Goal: Information Seeking & Learning: Learn about a topic

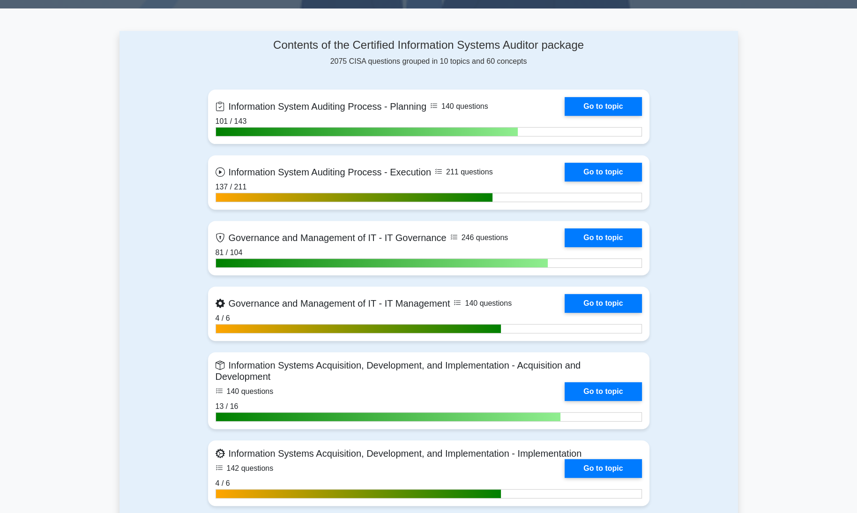
scroll to position [383, 0]
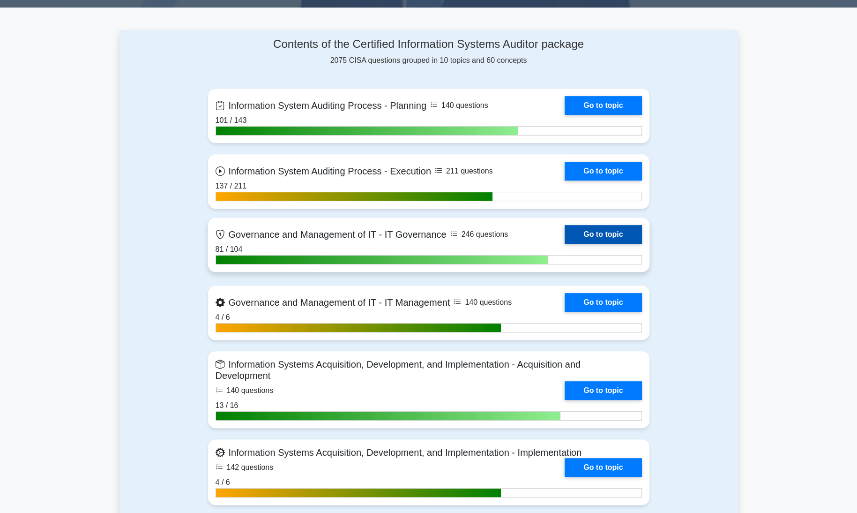
click at [617, 235] on link "Go to topic" at bounding box center [603, 234] width 77 height 19
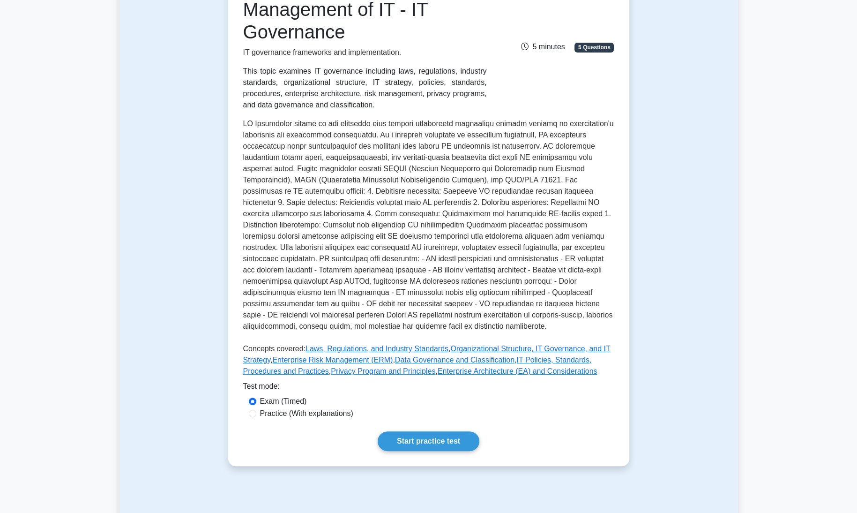
scroll to position [159, 0]
click at [658, 246] on div "Test Flashcards Governance and Management of IT - IT Governance IT governance f…" at bounding box center [428, 200] width 618 height 576
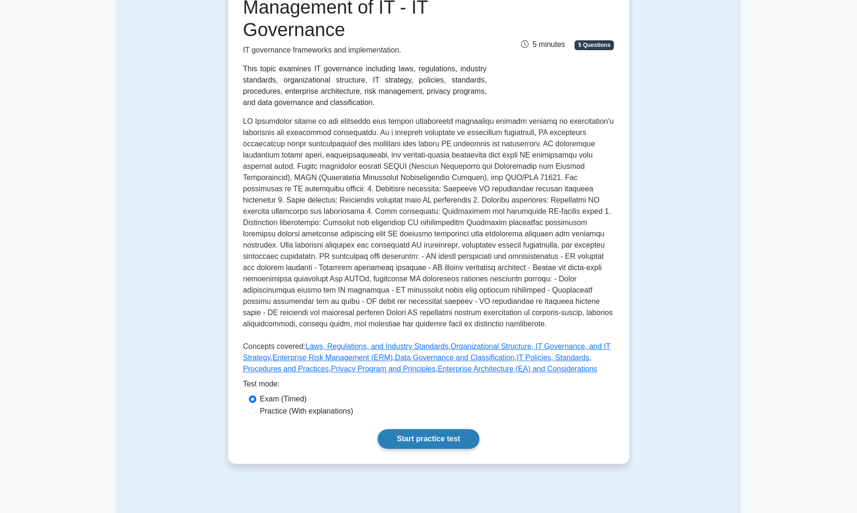
click at [425, 439] on link "Start practice test" at bounding box center [429, 439] width 102 height 20
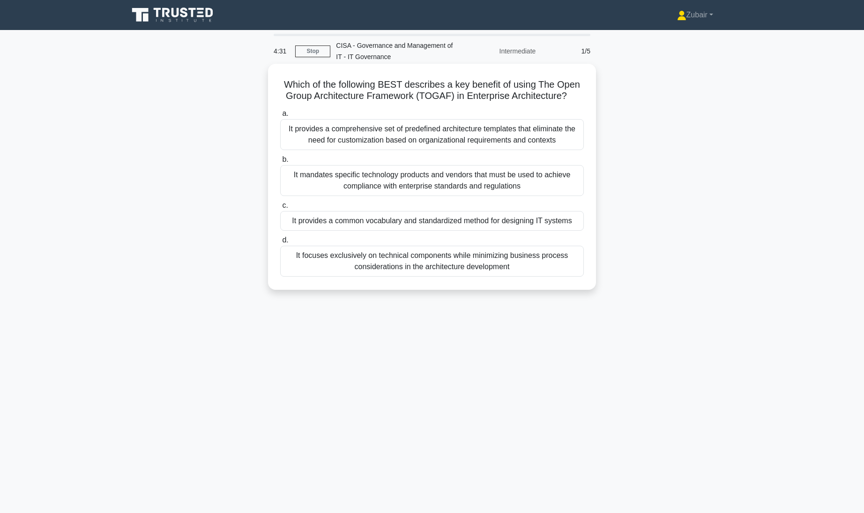
click at [520, 223] on div "It provides a common vocabulary and standardized method for designing IT systems" at bounding box center [432, 221] width 304 height 20
click at [280, 209] on input "c. It provides a common vocabulary and standardized method for designing IT sys…" at bounding box center [280, 205] width 0 height 6
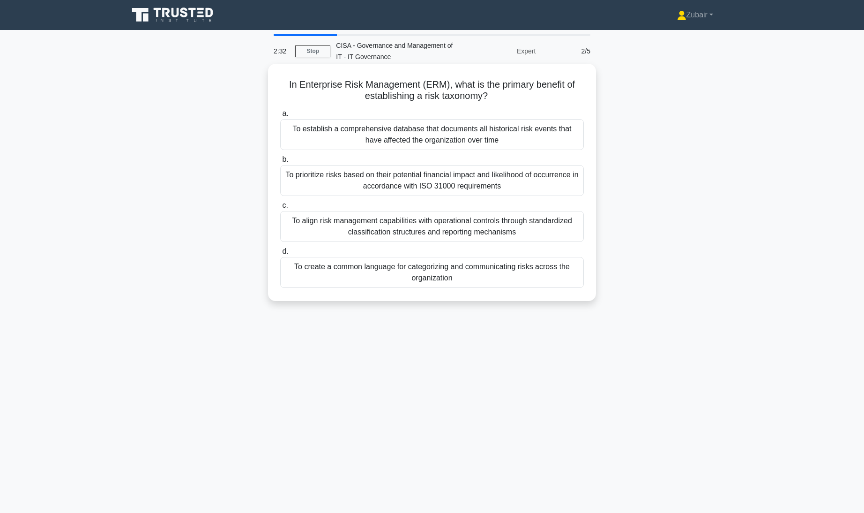
click at [449, 227] on div "To align risk management capabilities with operational controls through standar…" at bounding box center [432, 226] width 304 height 31
click at [280, 209] on input "c. To align risk management capabilities with operational controls through stan…" at bounding box center [280, 205] width 0 height 6
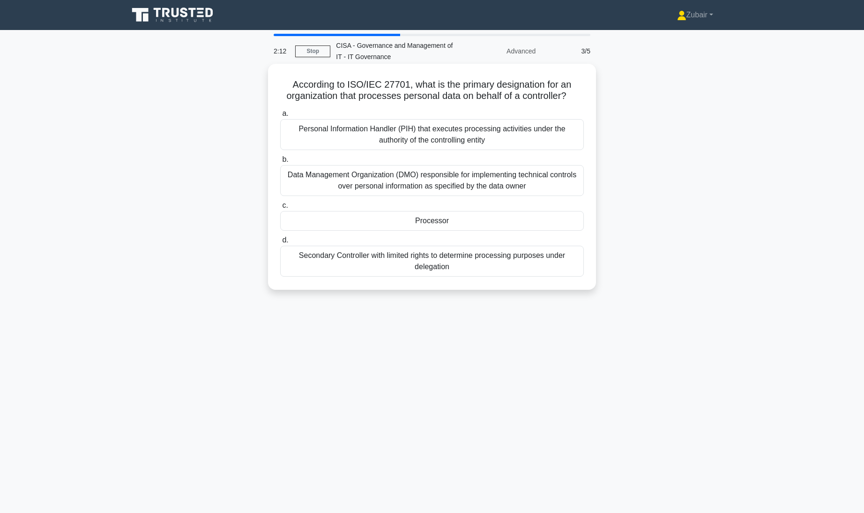
click at [361, 140] on div "Personal Information Handler (PIH) that executes processing activities under th…" at bounding box center [432, 134] width 304 height 31
click at [280, 117] on input "a. Personal Information Handler (PIH) that executes processing activities under…" at bounding box center [280, 114] width 0 height 6
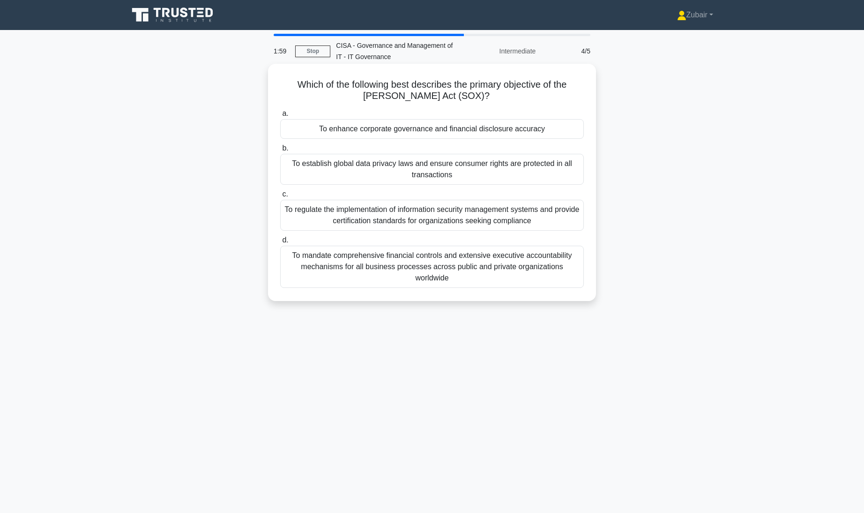
click at [340, 255] on div "To mandate comprehensive financial controls and extensive executive accountabil…" at bounding box center [432, 267] width 304 height 42
click at [280, 243] on input "d. To mandate comprehensive financial controls and extensive executive accounta…" at bounding box center [280, 240] width 0 height 6
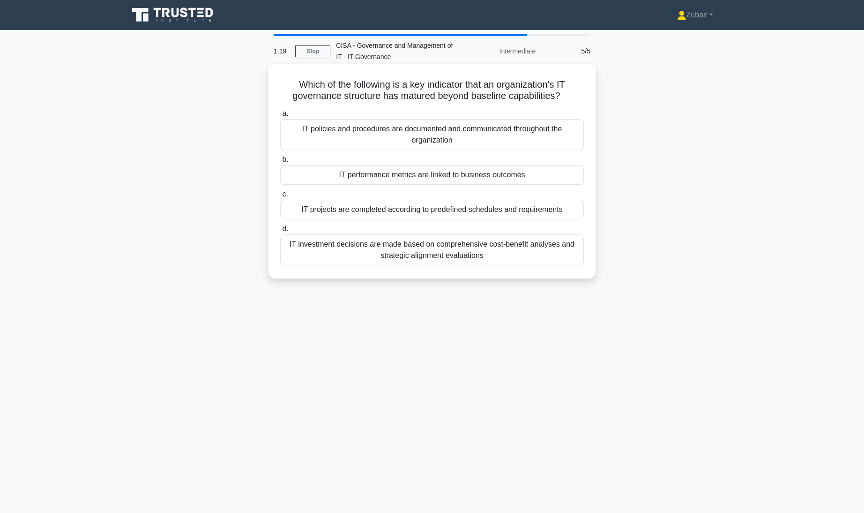
click at [298, 246] on div "IT investment decisions are made based on comprehensive cost-benefit analyses a…" at bounding box center [432, 249] width 304 height 31
click at [280, 232] on input "d. IT investment decisions are made based on comprehensive cost-benefit analyse…" at bounding box center [280, 229] width 0 height 6
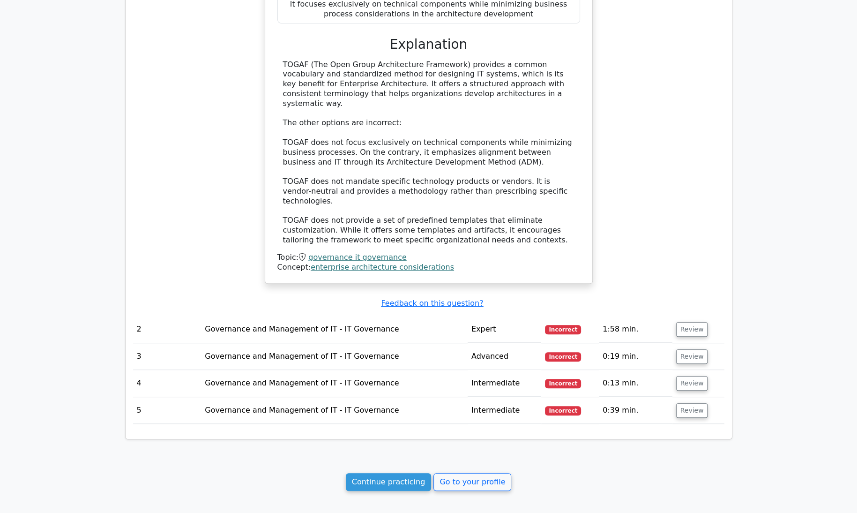
scroll to position [734, 0]
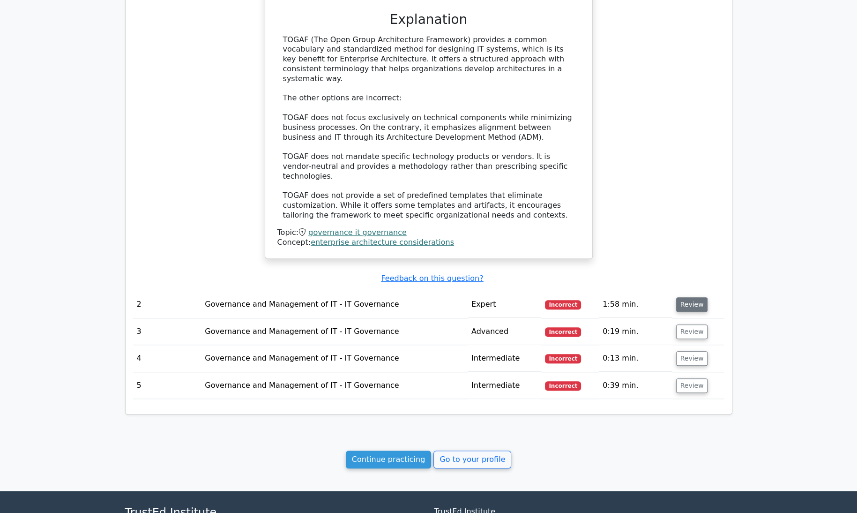
click at [685, 297] on button "Review" at bounding box center [692, 304] width 32 height 15
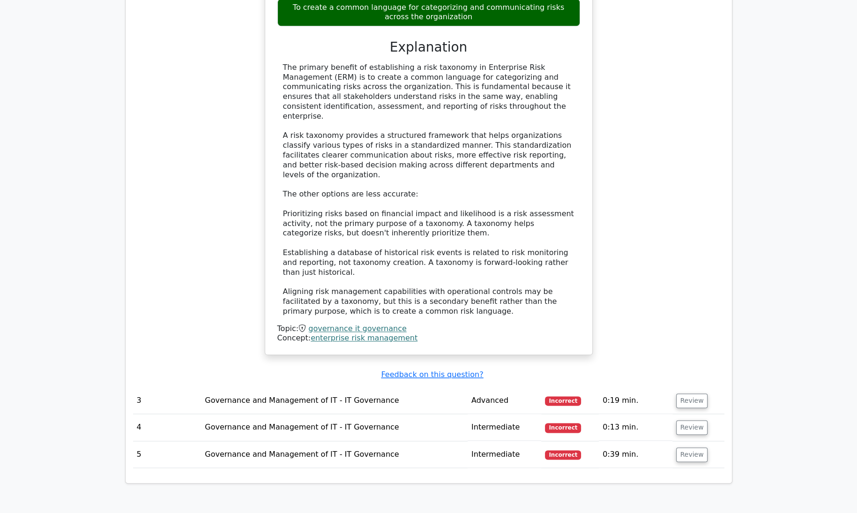
scroll to position [1230, 0]
click at [692, 394] on button "Review" at bounding box center [692, 401] width 32 height 15
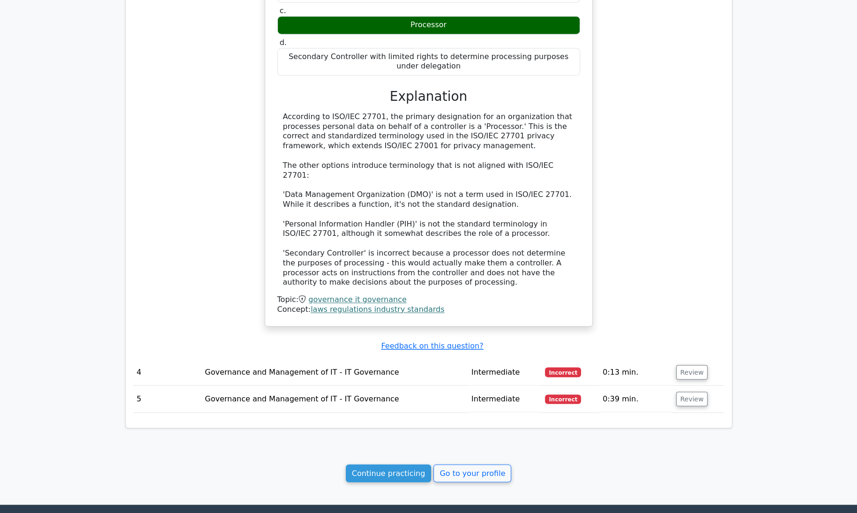
scroll to position [1779, 0]
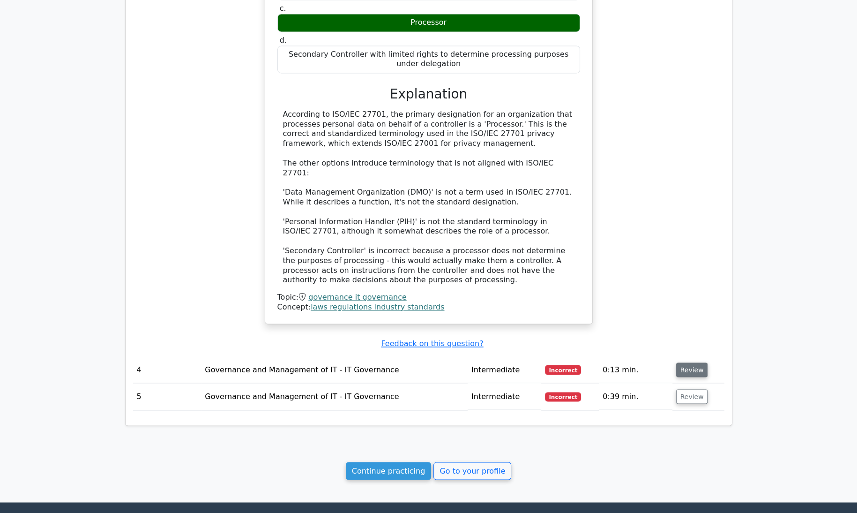
click at [685, 362] on button "Review" at bounding box center [692, 369] width 32 height 15
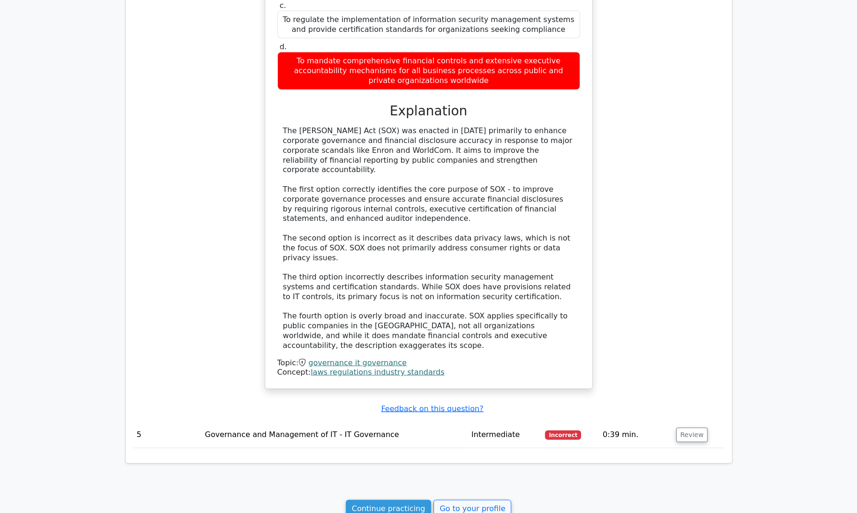
scroll to position [2279, 0]
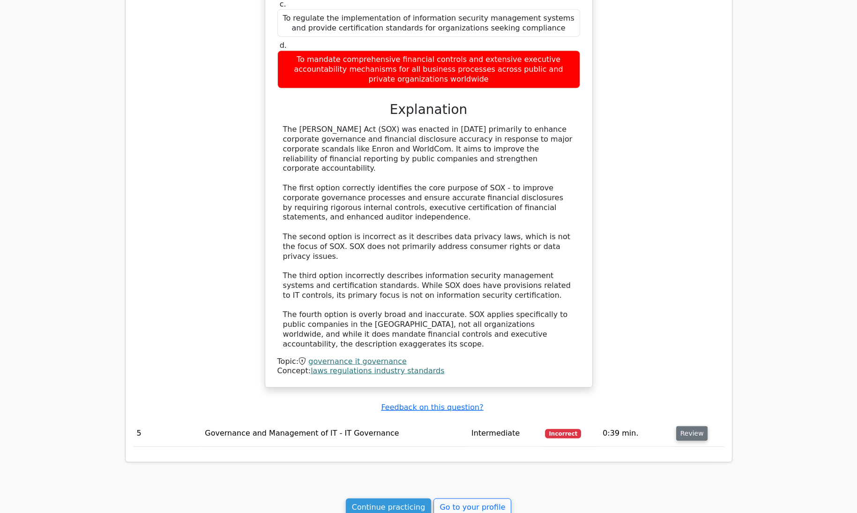
click at [687, 426] on button "Review" at bounding box center [692, 433] width 32 height 15
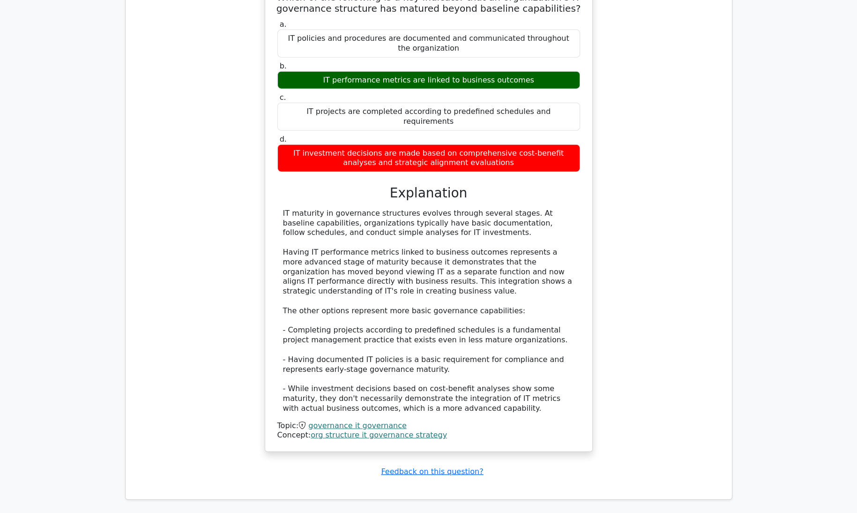
scroll to position [2752, 0]
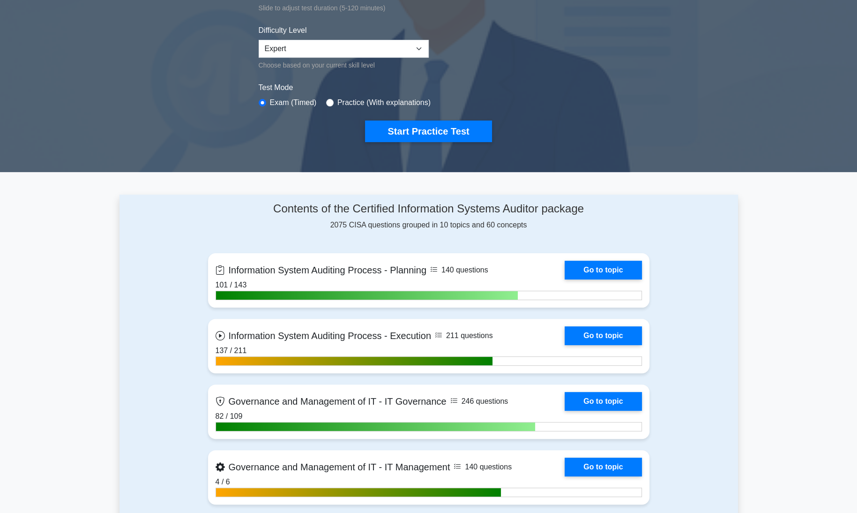
scroll to position [309, 0]
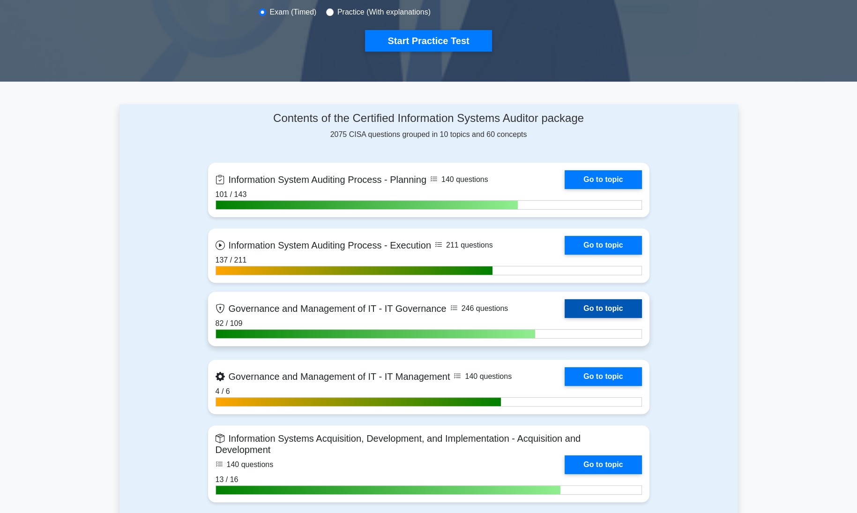
click at [620, 305] on link "Go to topic" at bounding box center [603, 308] width 77 height 19
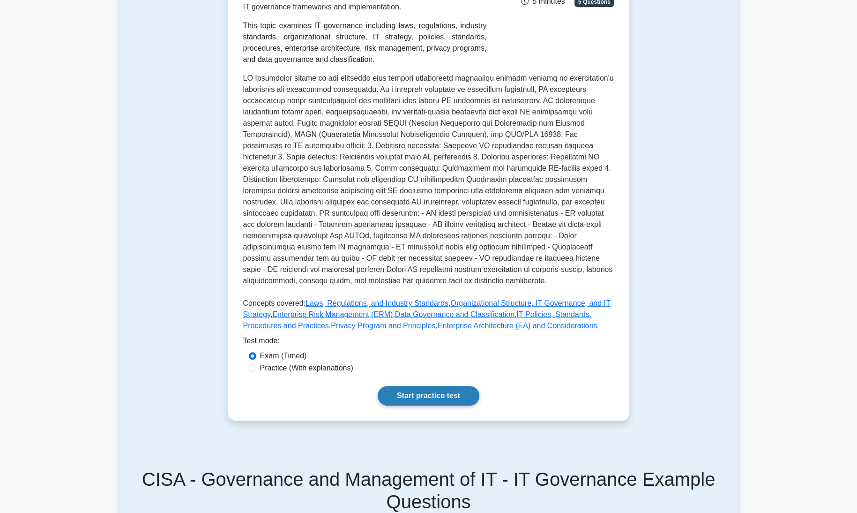
click at [428, 396] on link "Start practice test" at bounding box center [429, 396] width 102 height 20
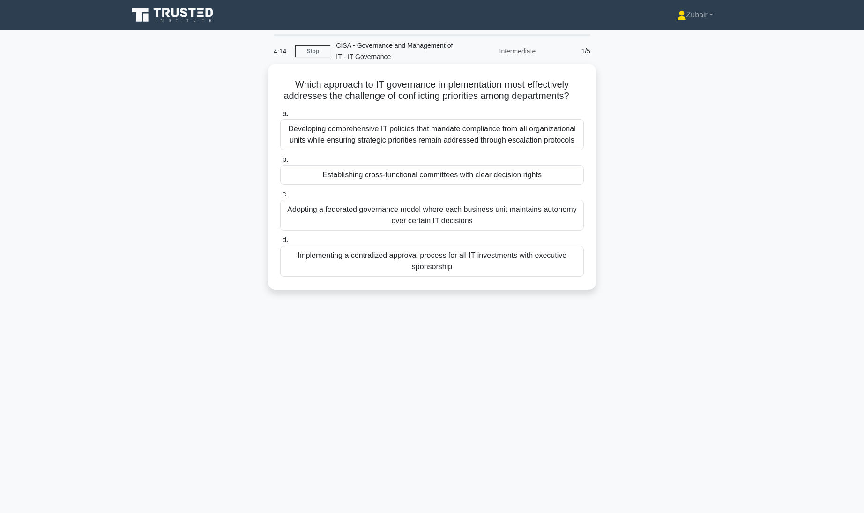
click at [554, 229] on div "Adopting a federated governance model where each business unit maintains autono…" at bounding box center [432, 215] width 304 height 31
click at [280, 197] on input "c. Adopting a federated governance model where each business unit maintains aut…" at bounding box center [280, 194] width 0 height 6
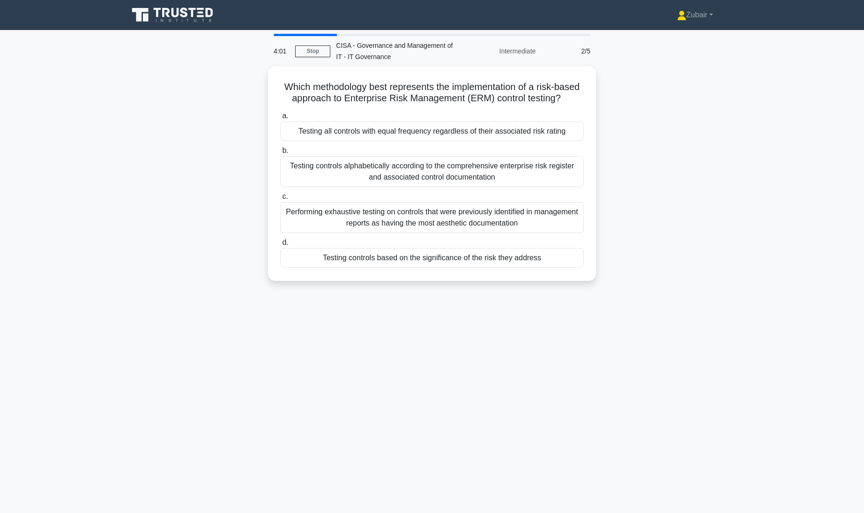
click at [639, 242] on div "Which methodology best represents the implementation of a risk-based approach t…" at bounding box center [432, 179] width 618 height 226
click at [521, 251] on div "Testing controls based on the significance of the risk they address" at bounding box center [432, 256] width 304 height 20
click at [280, 243] on input "d. Testing controls based on the significance of the risk they address" at bounding box center [280, 240] width 0 height 6
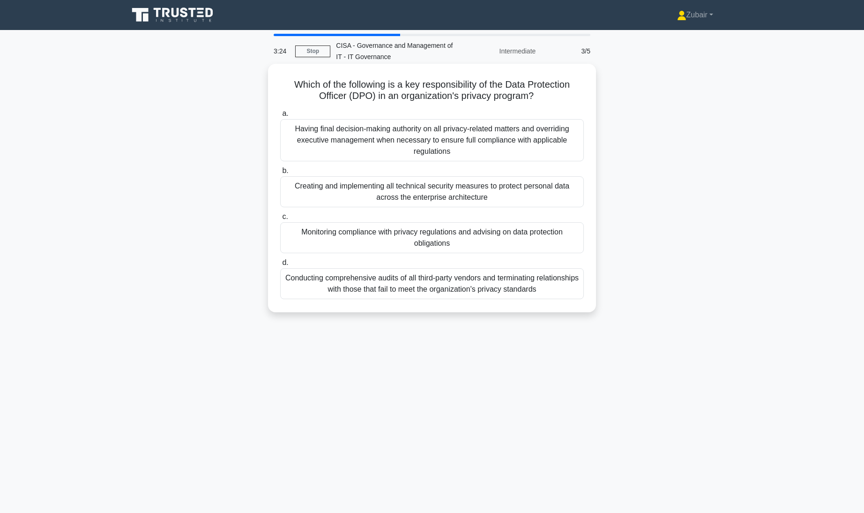
click at [563, 242] on div "Monitoring compliance with privacy regulations and advising on data protection …" at bounding box center [432, 237] width 304 height 31
click at [280, 220] on input "c. Monitoring compliance with privacy regulations and advising on data protecti…" at bounding box center [280, 217] width 0 height 6
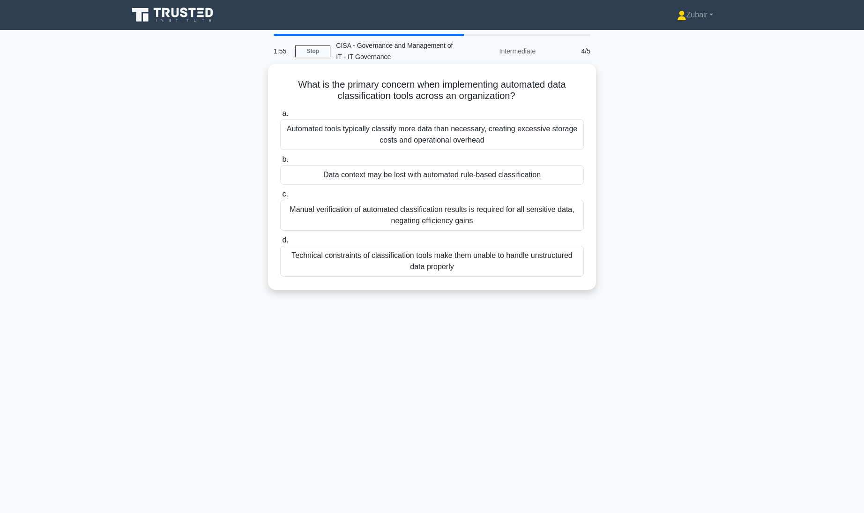
click at [555, 172] on div "Data context may be lost with automated rule-based classification" at bounding box center [432, 175] width 304 height 20
click at [280, 163] on input "b. Data context may be lost with automated rule-based classification" at bounding box center [280, 159] width 0 height 6
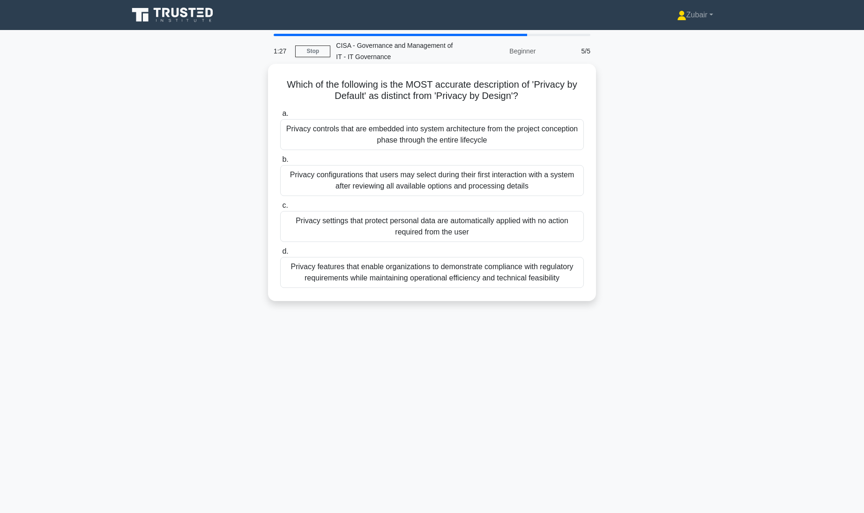
click at [547, 133] on div "Privacy controls that are embedded into system architecture from the project co…" at bounding box center [432, 134] width 304 height 31
click at [280, 117] on input "a. Privacy controls that are embedded into system architecture from the project…" at bounding box center [280, 114] width 0 height 6
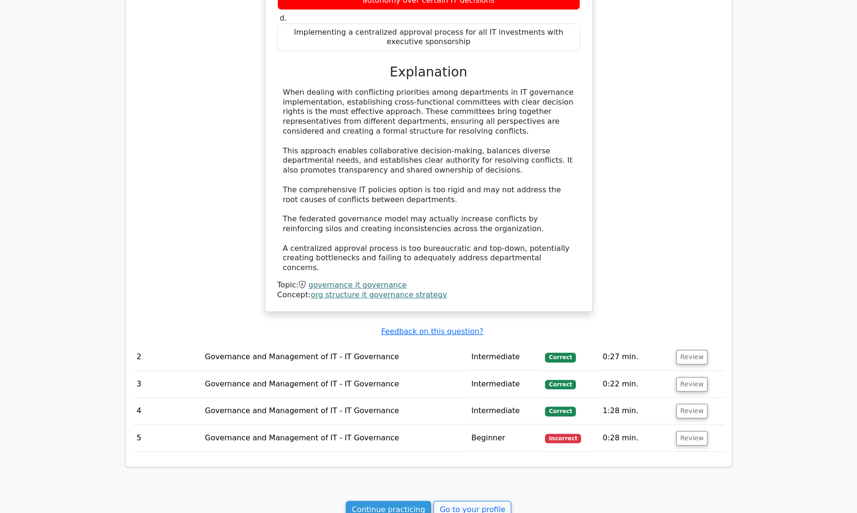
scroll to position [674, 0]
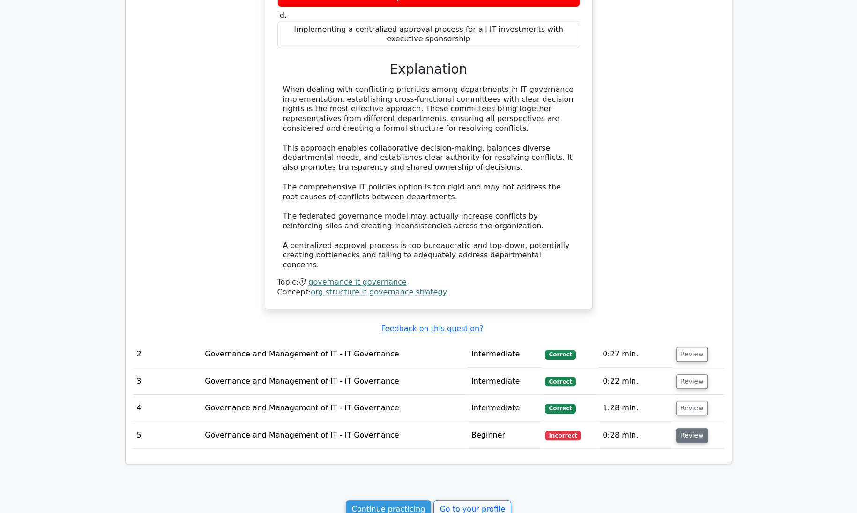
click at [696, 428] on button "Review" at bounding box center [692, 435] width 32 height 15
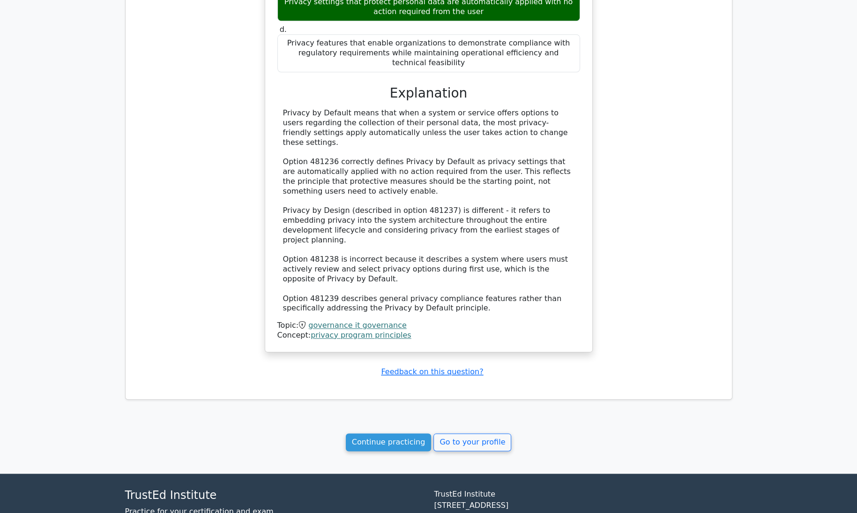
scroll to position [1269, 0]
click at [411, 432] on link "Continue practicing" at bounding box center [389, 441] width 86 height 18
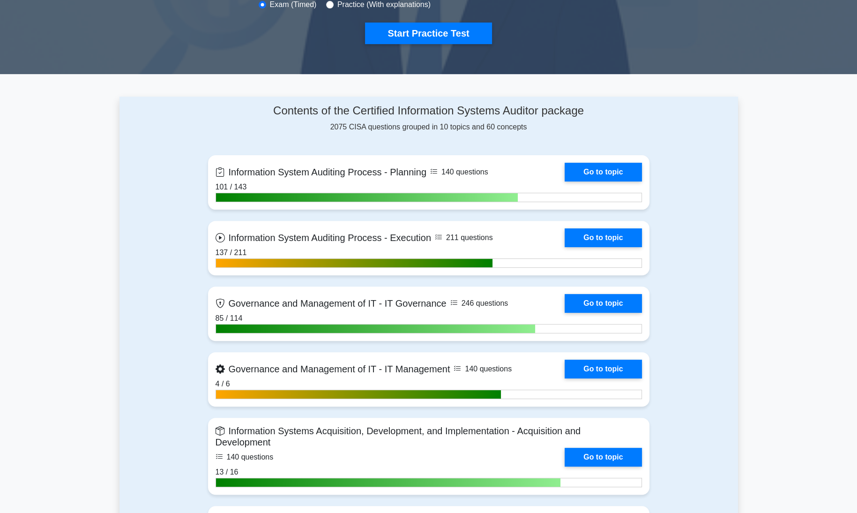
scroll to position [317, 0]
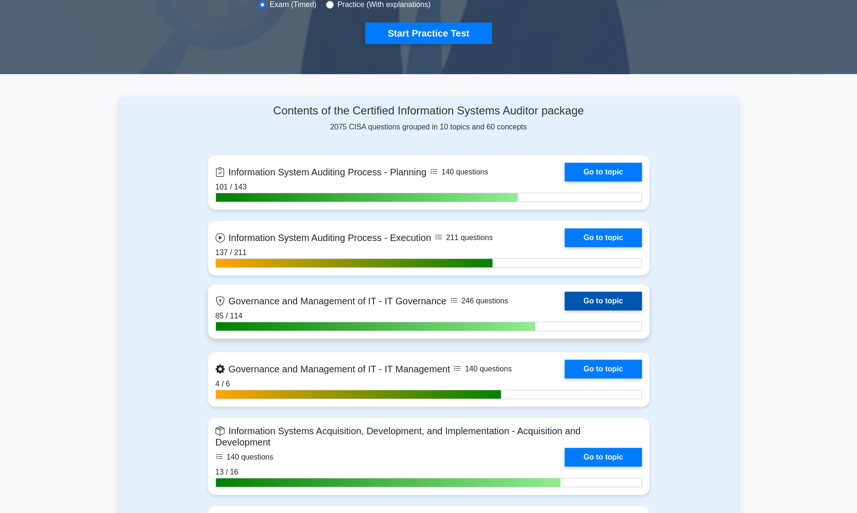
click at [602, 295] on link "Go to topic" at bounding box center [603, 300] width 77 height 19
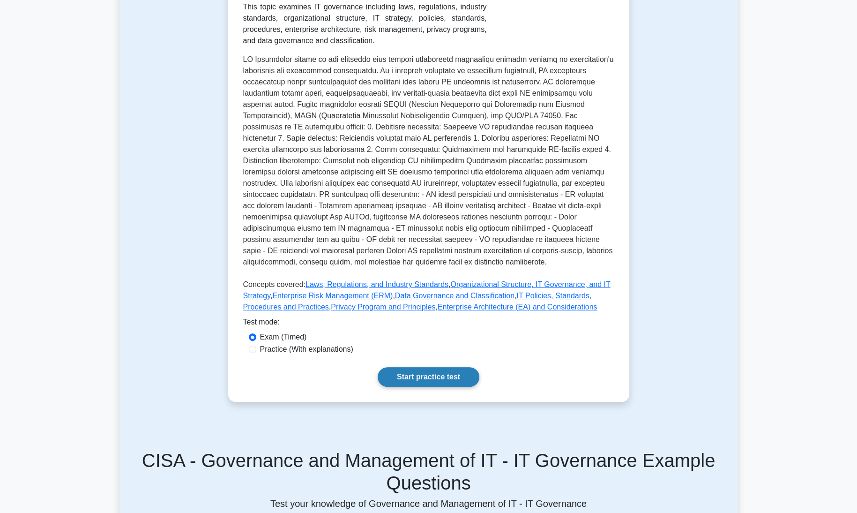
click at [432, 373] on link "Start practice test" at bounding box center [429, 377] width 102 height 20
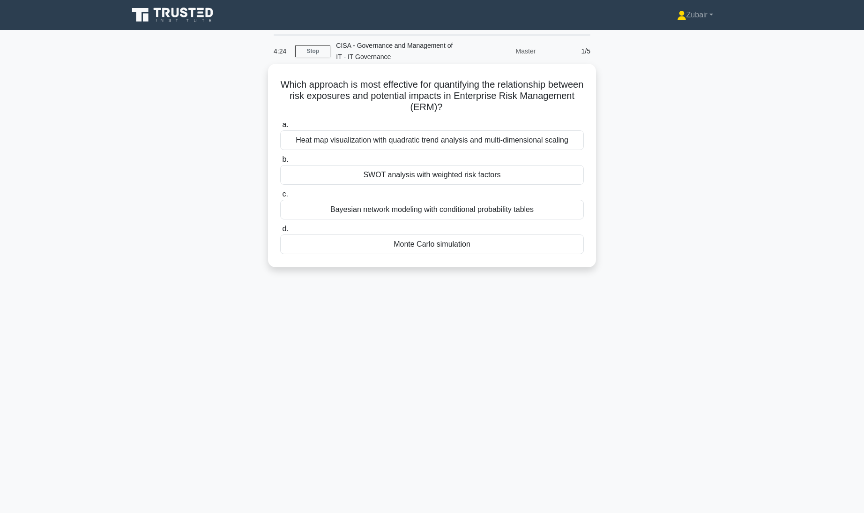
click at [466, 244] on div "Monte Carlo simulation" at bounding box center [432, 244] width 304 height 20
click at [280, 232] on input "d. Monte Carlo simulation" at bounding box center [280, 229] width 0 height 6
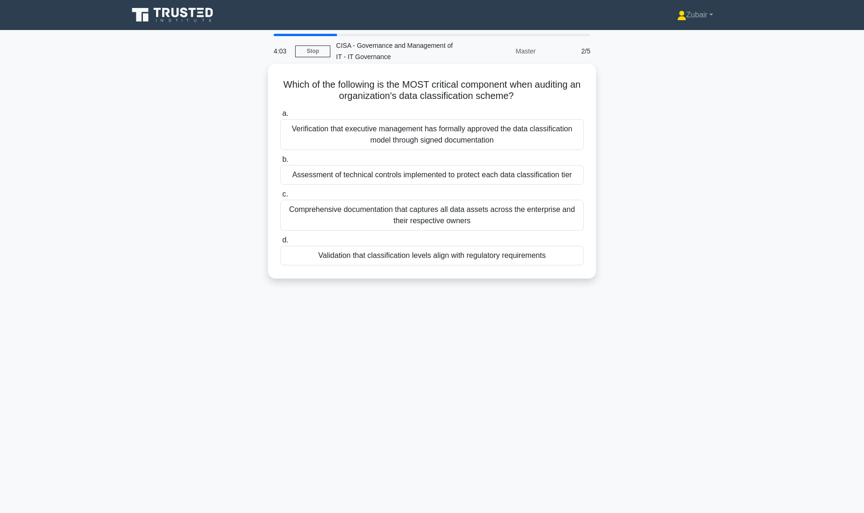
click at [466, 253] on div "Validation that classification levels align with regulatory requirements" at bounding box center [432, 256] width 304 height 20
click at [280, 243] on input "d. Validation that classification levels align with regulatory requirements" at bounding box center [280, 240] width 0 height 6
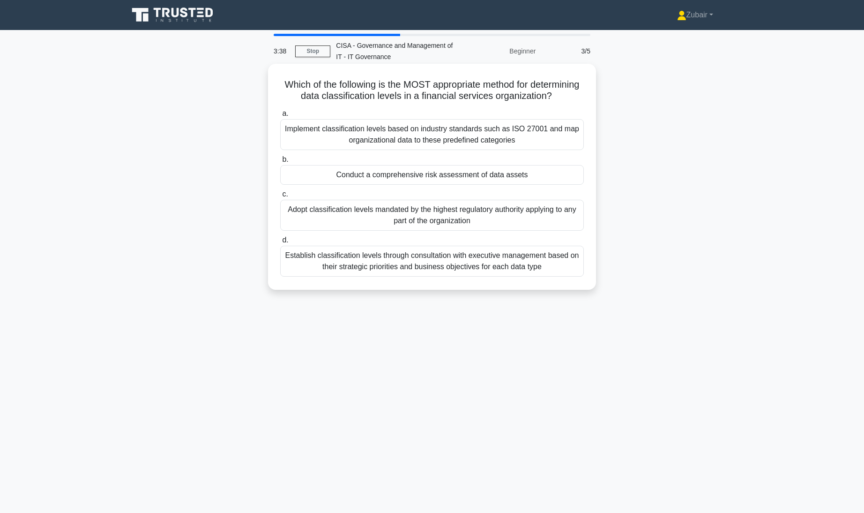
click at [458, 276] on div "Establish classification levels through consultation with executive management …" at bounding box center [432, 261] width 304 height 31
click at [280, 243] on input "d. Establish classification levels through consultation with executive manageme…" at bounding box center [280, 240] width 0 height 6
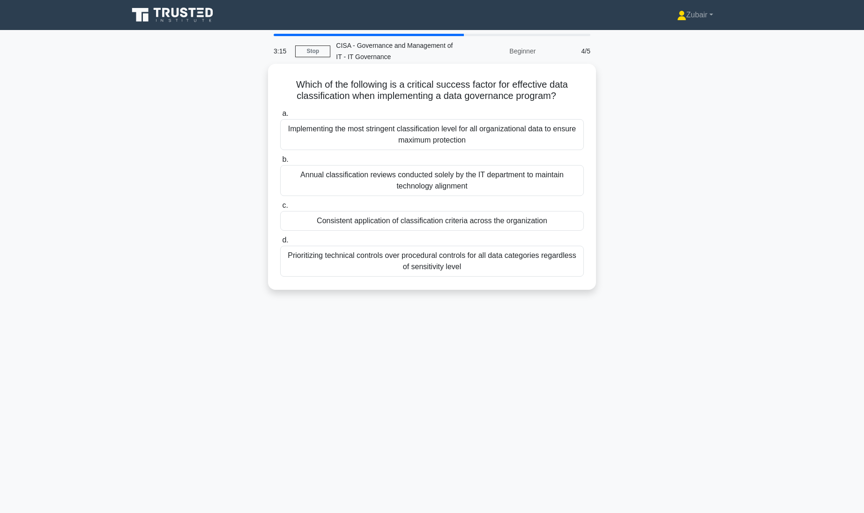
click at [447, 222] on div "Consistent application of classification criteria across the organization" at bounding box center [432, 221] width 304 height 20
click at [280, 209] on input "c. Consistent application of classification criteria across the organization" at bounding box center [280, 205] width 0 height 6
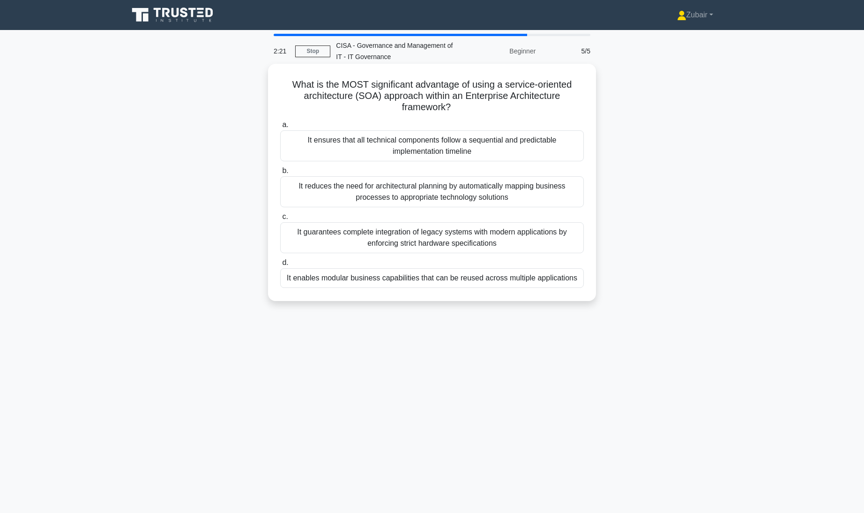
click at [565, 278] on div "It enables modular business capabilities that can be reused across multiple app…" at bounding box center [432, 278] width 304 height 20
click at [280, 266] on input "d. It enables modular business capabilities that can be reused across multiple …" at bounding box center [280, 263] width 0 height 6
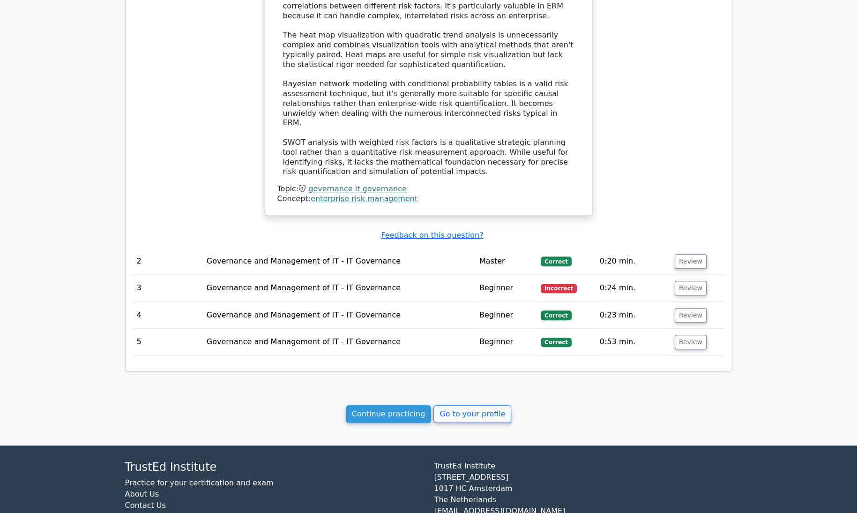
scroll to position [809, 0]
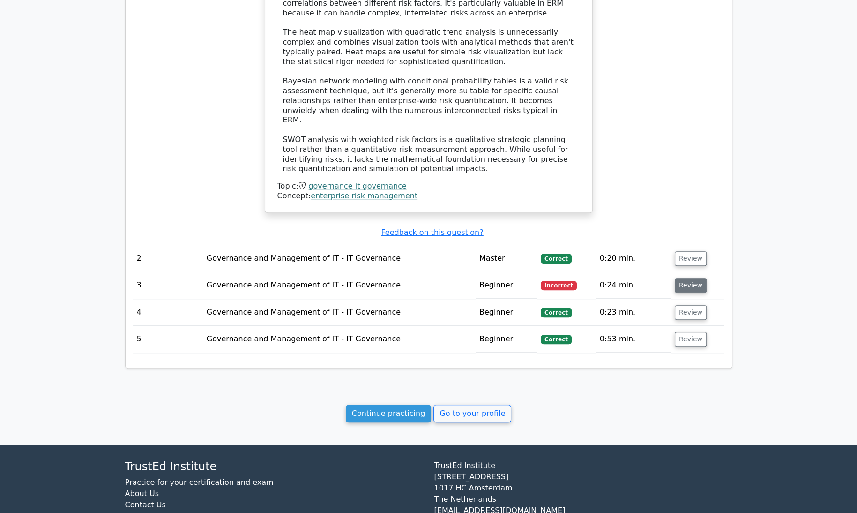
click at [678, 278] on button "Review" at bounding box center [691, 285] width 32 height 15
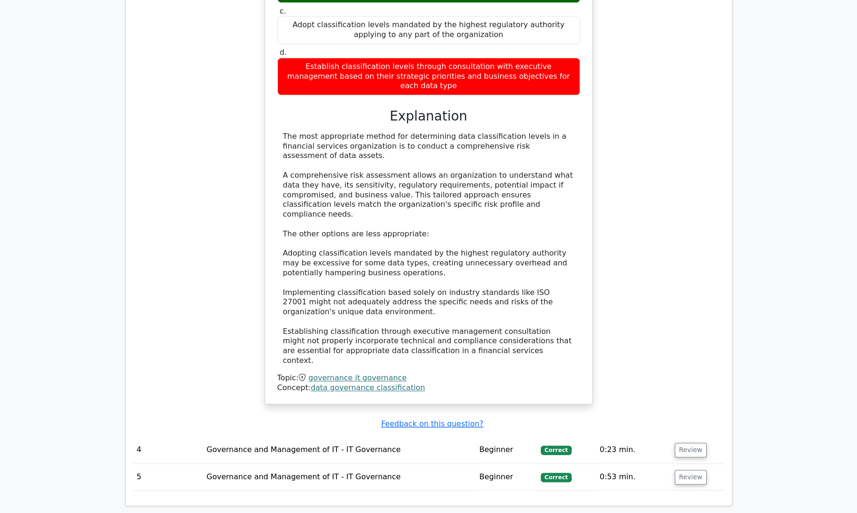
scroll to position [1237, 0]
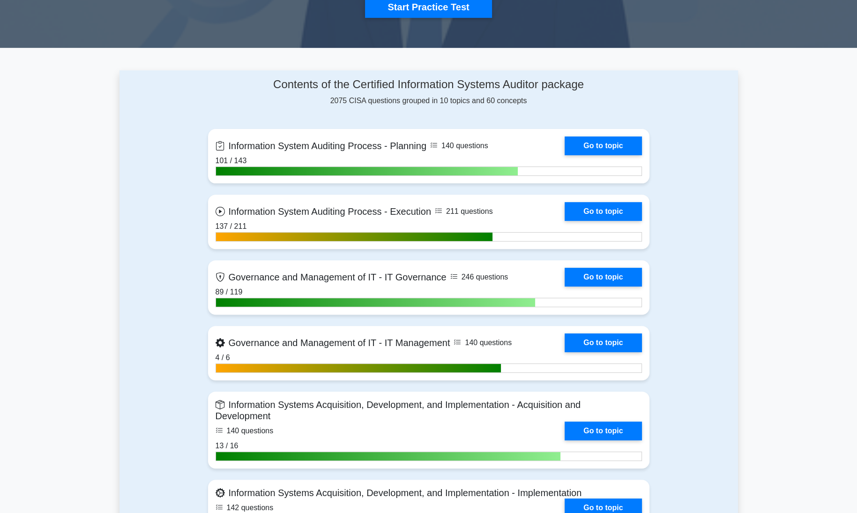
scroll to position [352, 0]
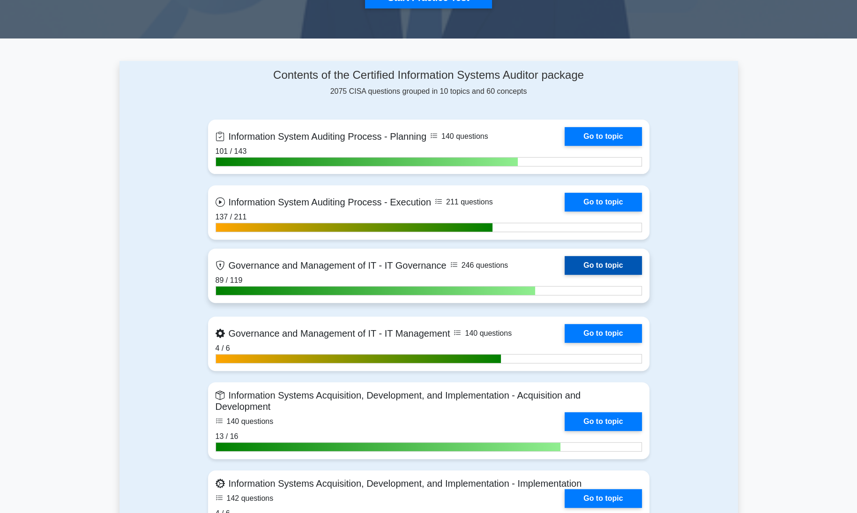
click at [572, 263] on link "Go to topic" at bounding box center [603, 265] width 77 height 19
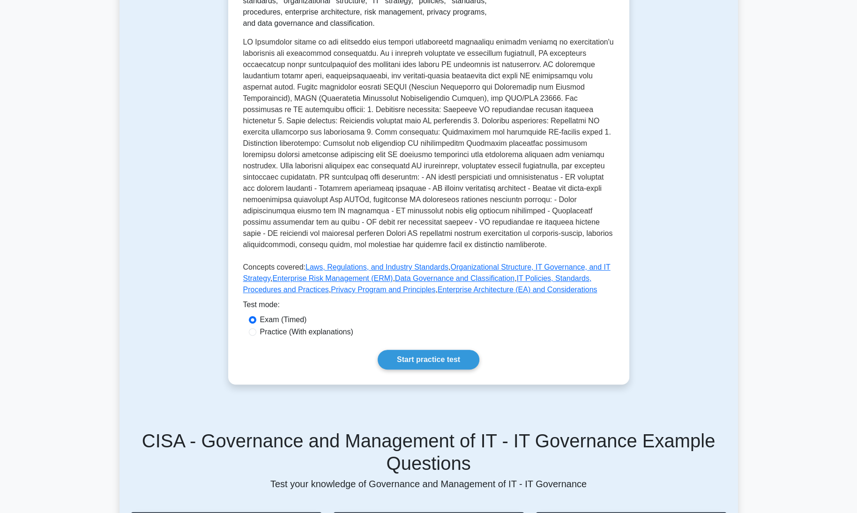
scroll to position [240, 0]
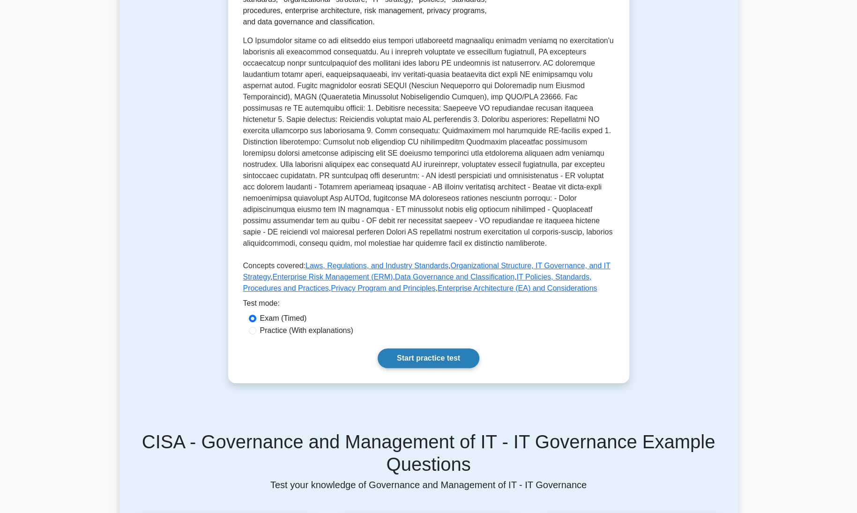
click at [440, 360] on link "Start practice test" at bounding box center [429, 358] width 102 height 20
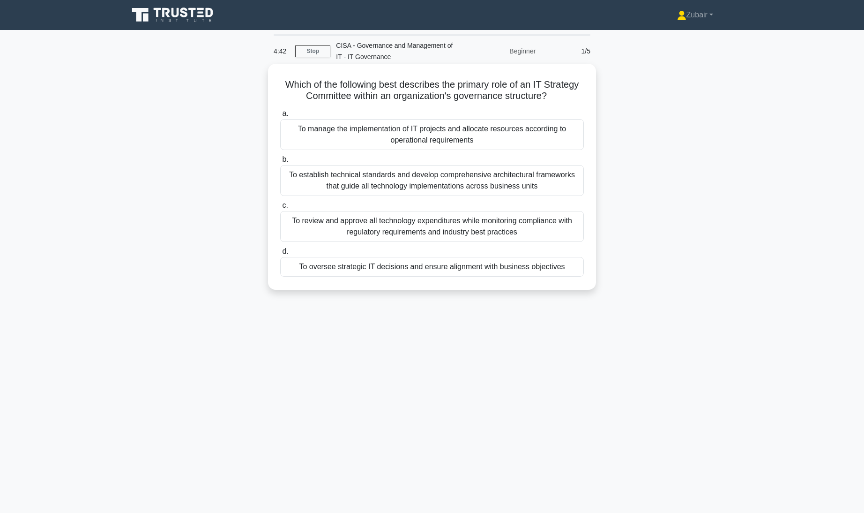
click at [554, 272] on div "To oversee strategic IT decisions and ensure alignment with business objectives" at bounding box center [432, 267] width 304 height 20
click at [280, 254] on input "d. To oversee strategic IT decisions and ensure alignment with business objecti…" at bounding box center [280, 251] width 0 height 6
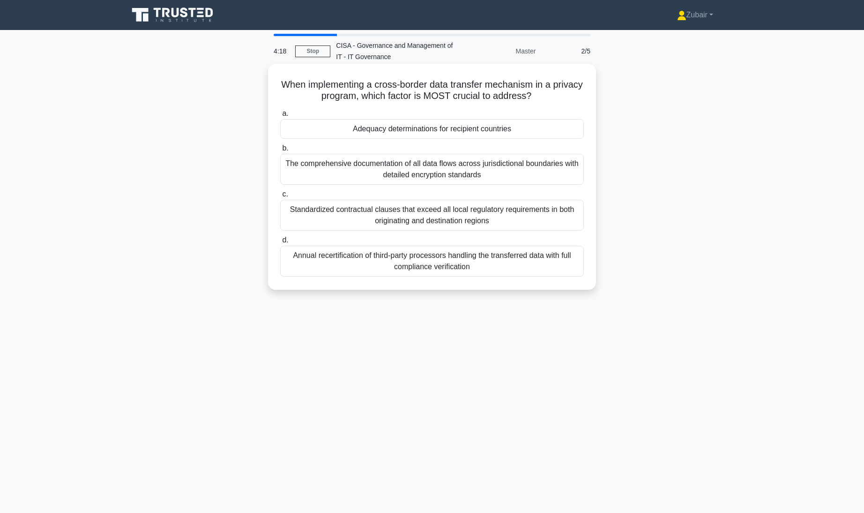
click at [547, 210] on div "Standardized contractual clauses that exceed all local regulatory requirements …" at bounding box center [432, 215] width 304 height 31
click at [280, 197] on input "c. Standardized contractual clauses that exceed all local regulatory requiremen…" at bounding box center [280, 194] width 0 height 6
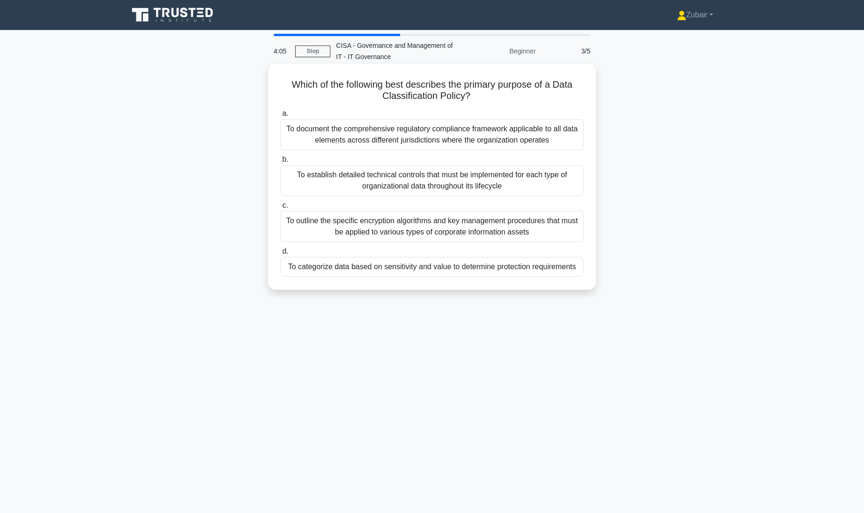
click at [575, 265] on div "To categorize data based on sensitivity and value to determine protection requi…" at bounding box center [432, 267] width 304 height 20
click at [280, 254] on input "d. To categorize data based on sensitivity and value to determine protection re…" at bounding box center [280, 251] width 0 height 6
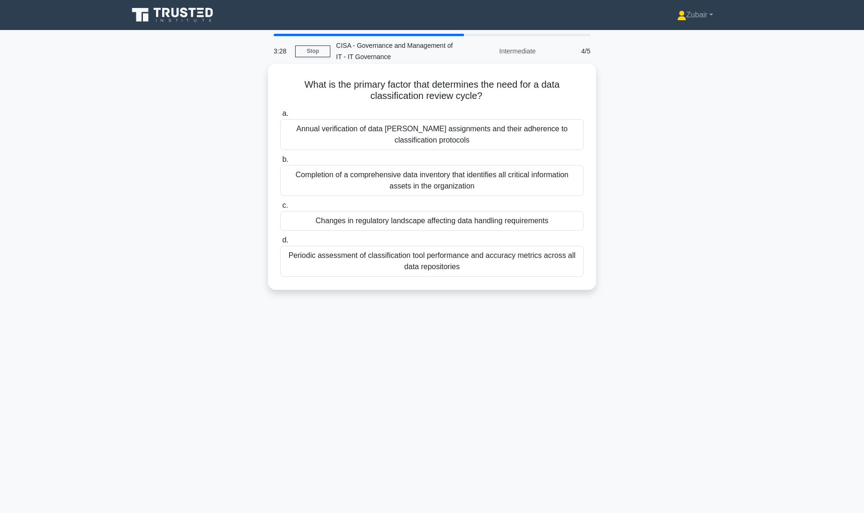
click at [551, 178] on div "Completion of a comprehensive data inventory that identifies all critical infor…" at bounding box center [432, 180] width 304 height 31
click at [280, 163] on input "b. Completion of a comprehensive data inventory that identifies all critical in…" at bounding box center [280, 159] width 0 height 6
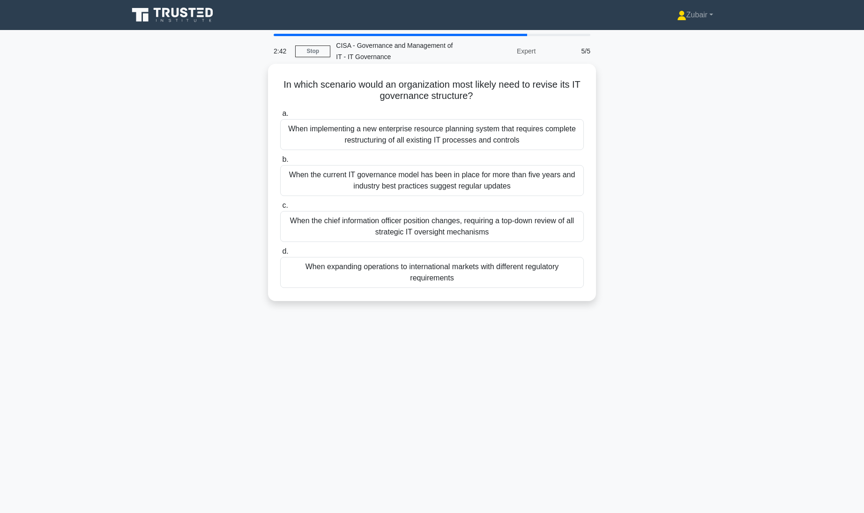
click at [528, 283] on div "When expanding operations to international markets with different regulatory re…" at bounding box center [432, 272] width 304 height 31
click at [280, 254] on input "d. When expanding operations to international markets with different regulatory…" at bounding box center [280, 251] width 0 height 6
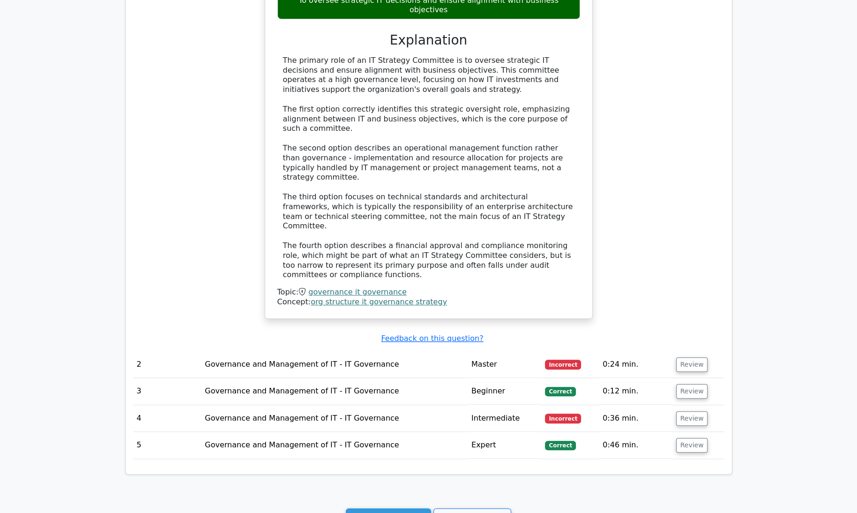
scroll to position [706, 0]
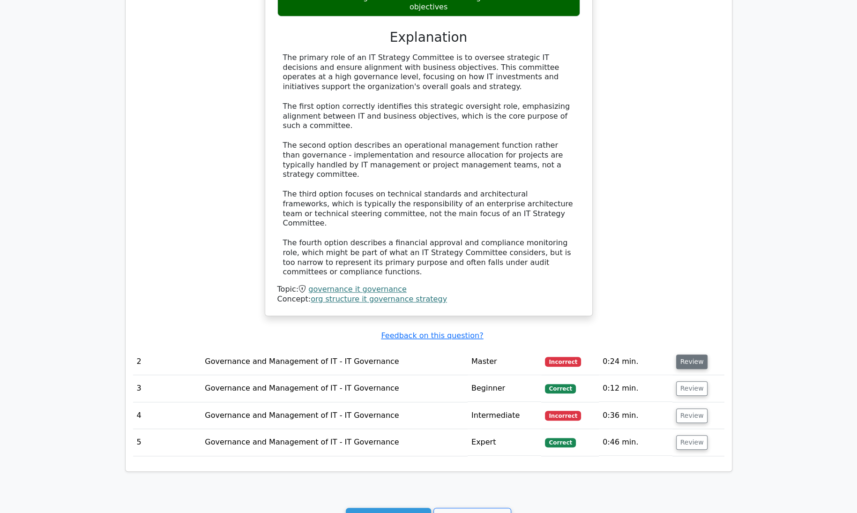
click at [688, 354] on button "Review" at bounding box center [692, 361] width 32 height 15
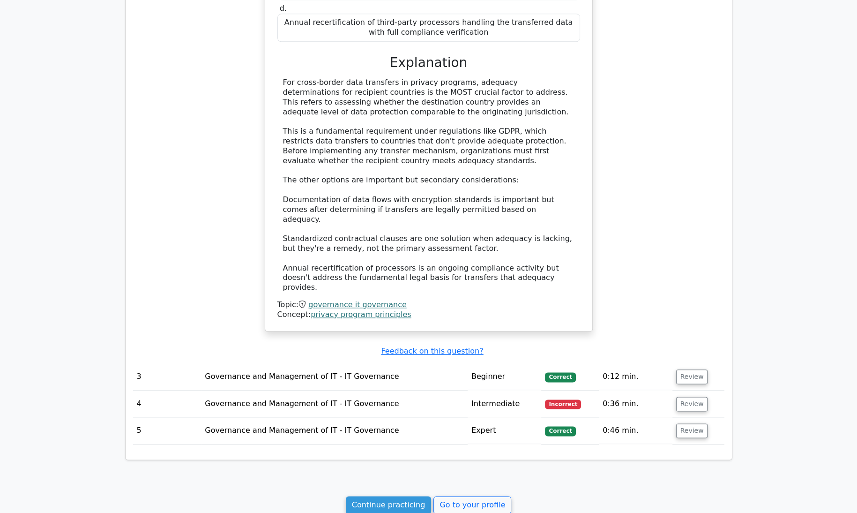
scroll to position [1240, 0]
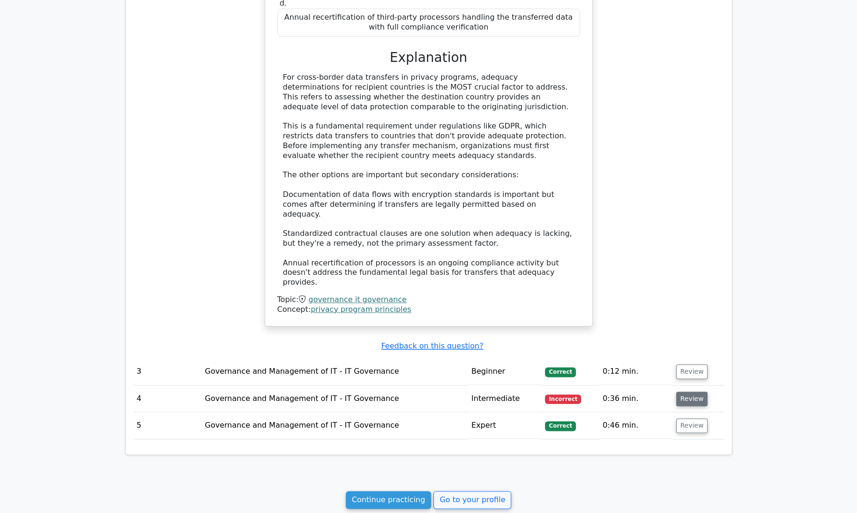
click at [699, 391] on button "Review" at bounding box center [692, 398] width 32 height 15
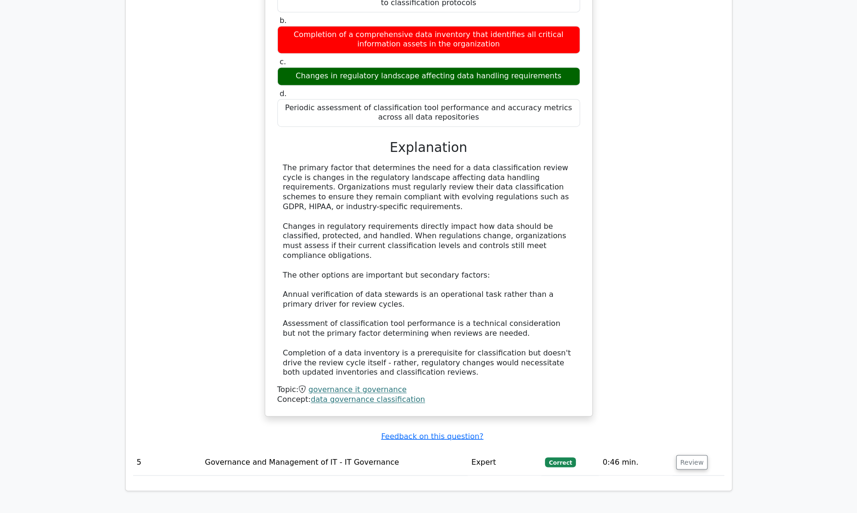
scroll to position [1722, 0]
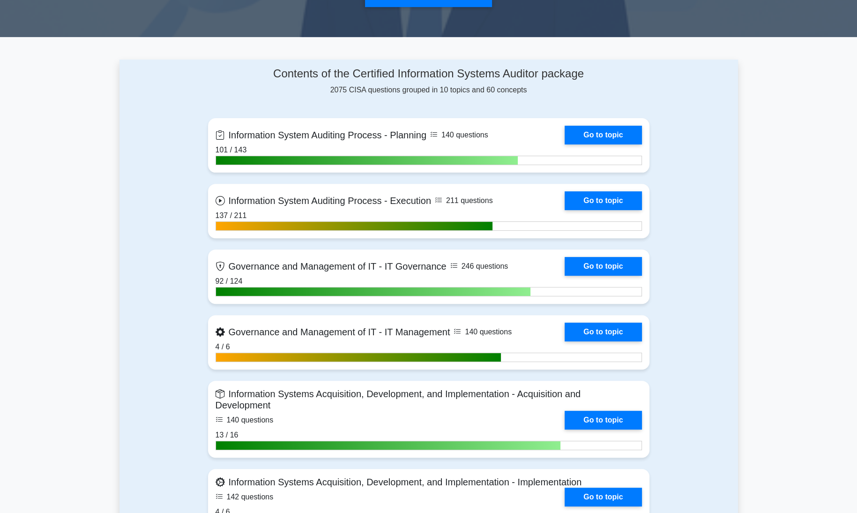
scroll to position [354, 0]
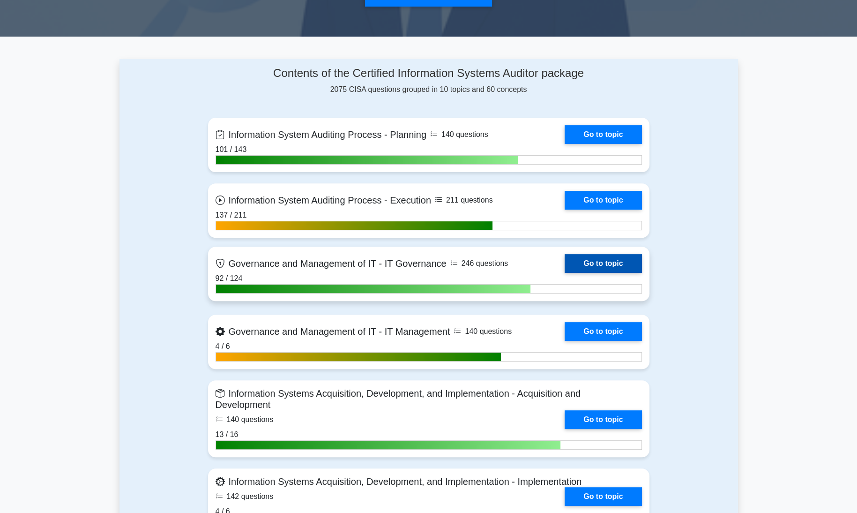
click at [610, 258] on link "Go to topic" at bounding box center [603, 263] width 77 height 19
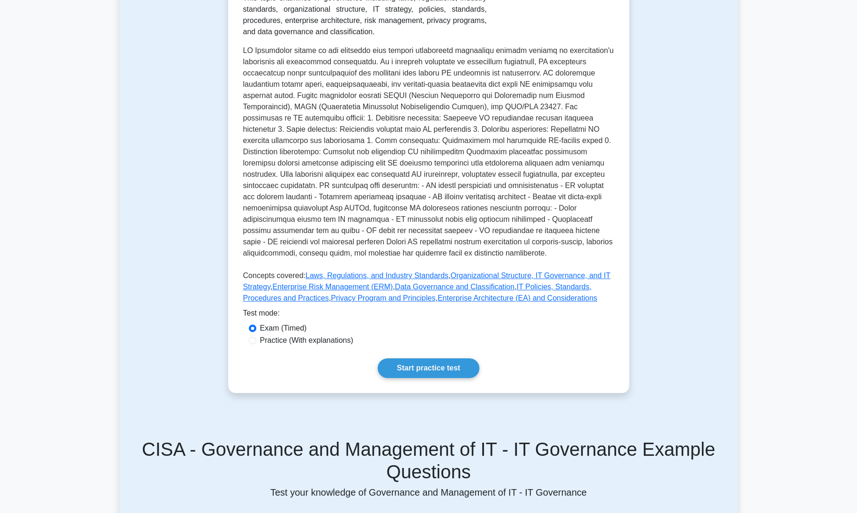
scroll to position [238, 0]
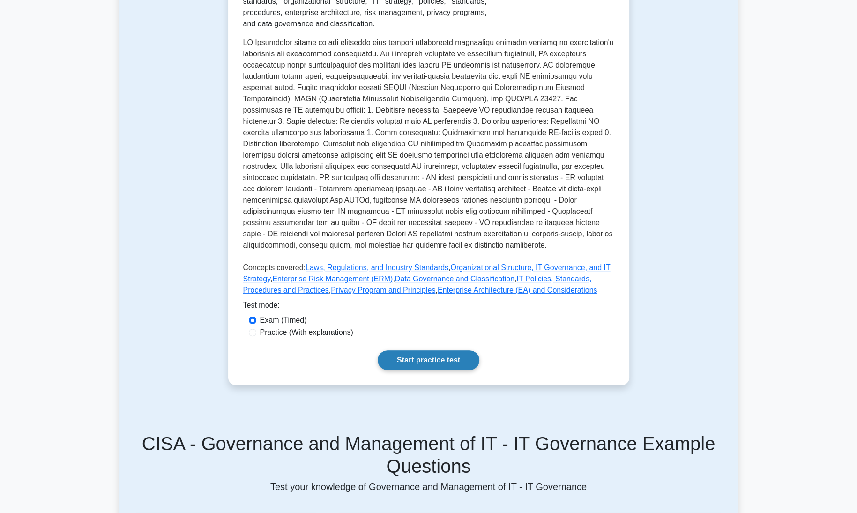
click at [430, 360] on link "Start practice test" at bounding box center [429, 360] width 102 height 20
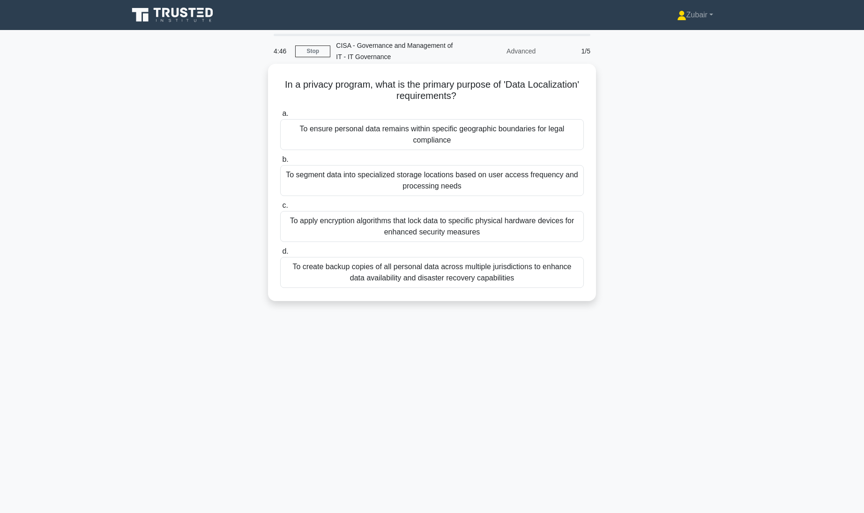
click at [452, 140] on div "To ensure personal data remains within specific geographic boundaries for legal…" at bounding box center [432, 134] width 304 height 31
click at [280, 117] on input "a. To ensure personal data remains within specific geographic boundaries for le…" at bounding box center [280, 114] width 0 height 6
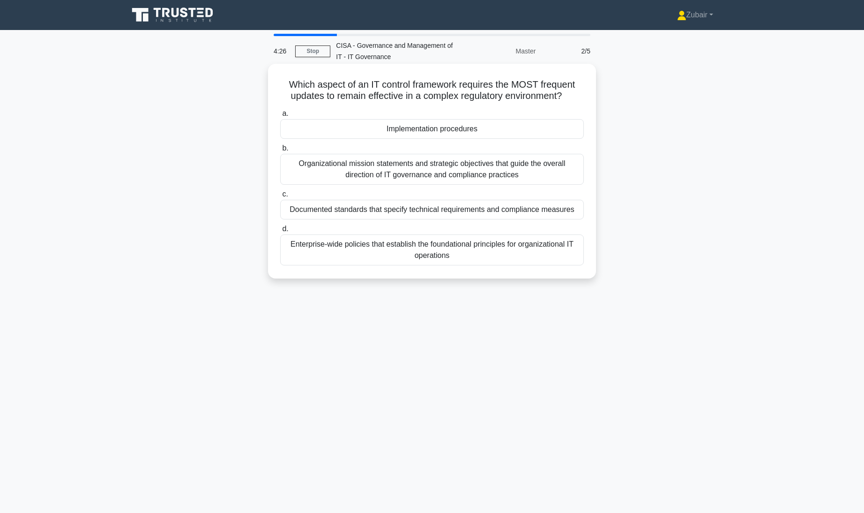
click at [555, 207] on div "Documented standards that specify technical requirements and compliance measures" at bounding box center [432, 210] width 304 height 20
click at [280, 197] on input "c. Documented standards that specify technical requirements and compliance meas…" at bounding box center [280, 194] width 0 height 6
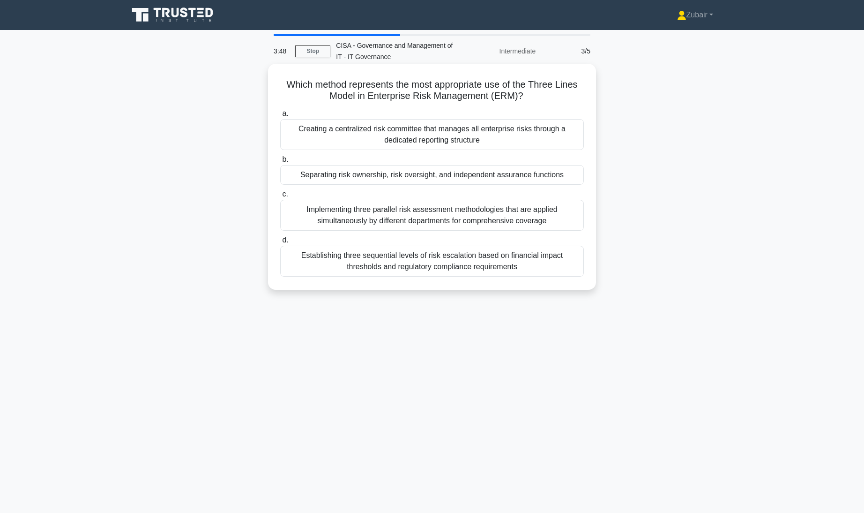
click at [564, 173] on div "Separating risk ownership, risk oversight, and independent assurance functions" at bounding box center [432, 175] width 304 height 20
click at [280, 163] on input "b. Separating risk ownership, risk oversight, and independent assurance functio…" at bounding box center [280, 159] width 0 height 6
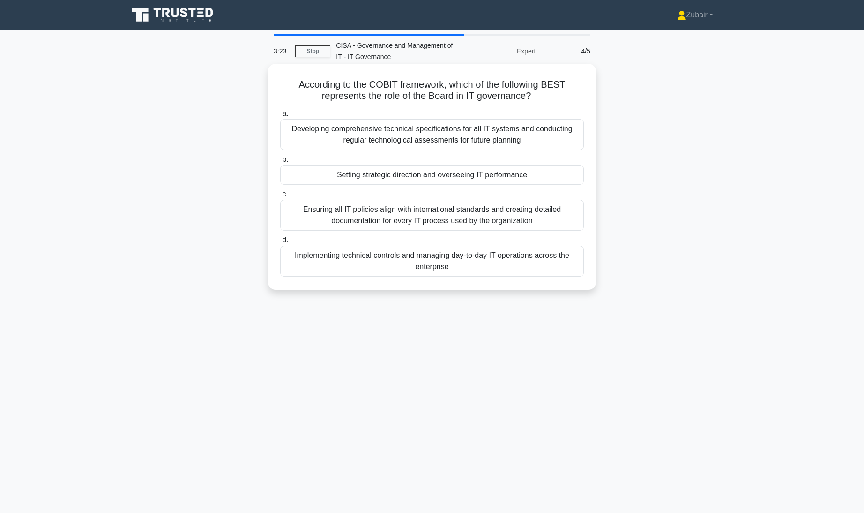
click at [537, 171] on div "Setting strategic direction and overseeing IT performance" at bounding box center [432, 175] width 304 height 20
click at [280, 163] on input "b. Setting strategic direction and overseeing IT performance" at bounding box center [280, 159] width 0 height 6
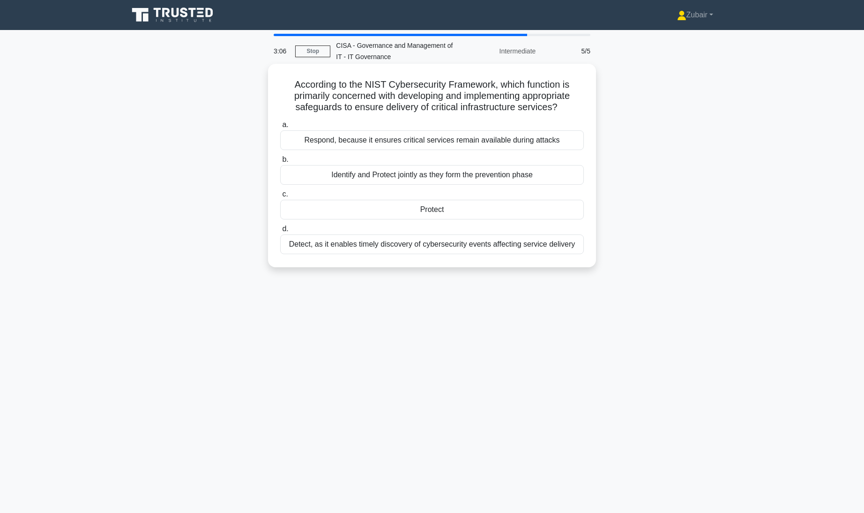
click at [526, 212] on div "Protect" at bounding box center [432, 210] width 304 height 20
click at [280, 197] on input "c. Protect" at bounding box center [280, 194] width 0 height 6
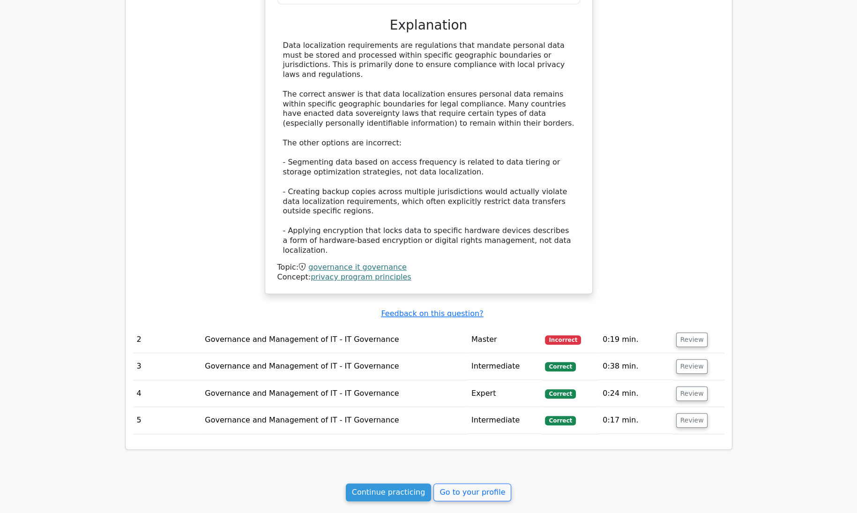
scroll to position [722, 0]
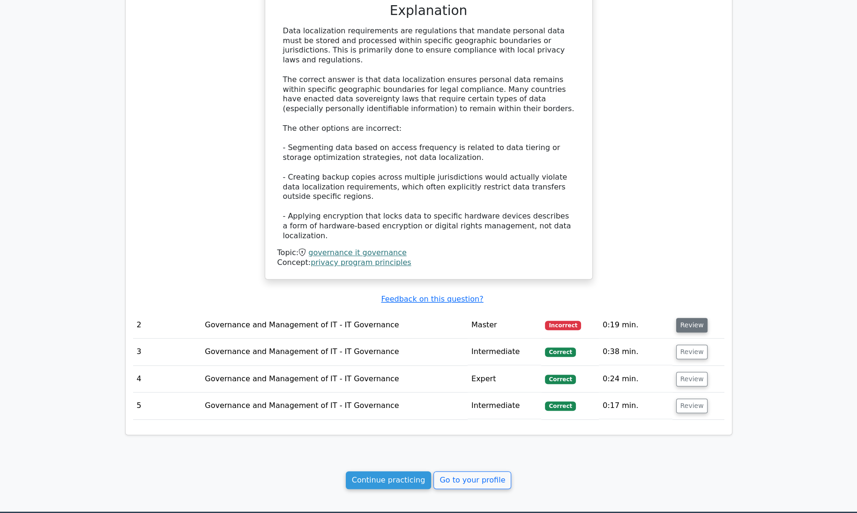
click at [686, 318] on button "Review" at bounding box center [692, 325] width 32 height 15
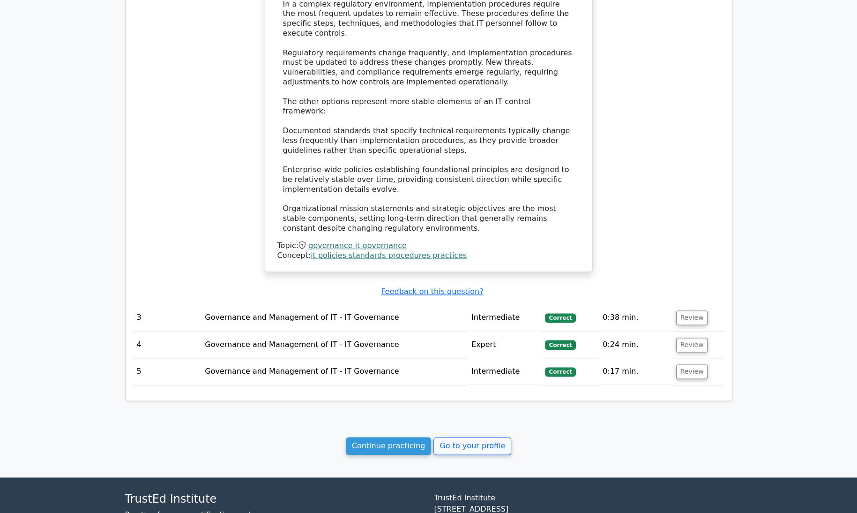
scroll to position [1322, 0]
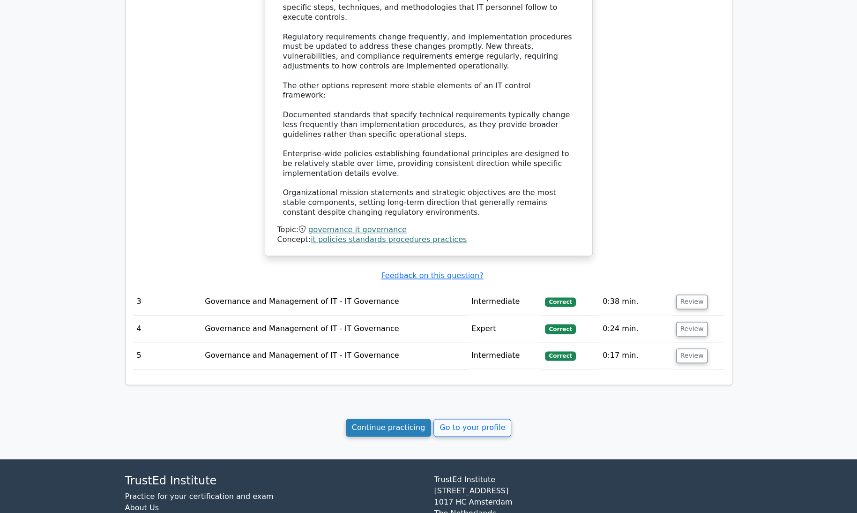
click at [386, 418] on link "Continue practicing" at bounding box center [389, 427] width 86 height 18
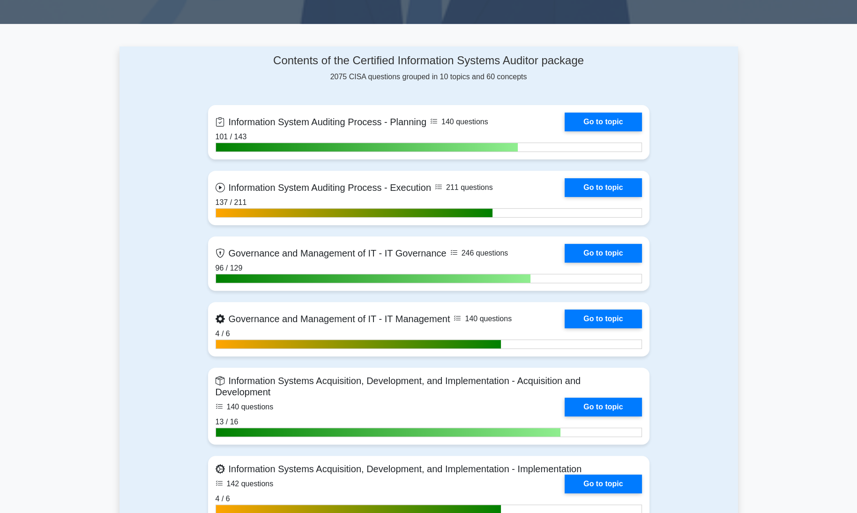
scroll to position [369, 0]
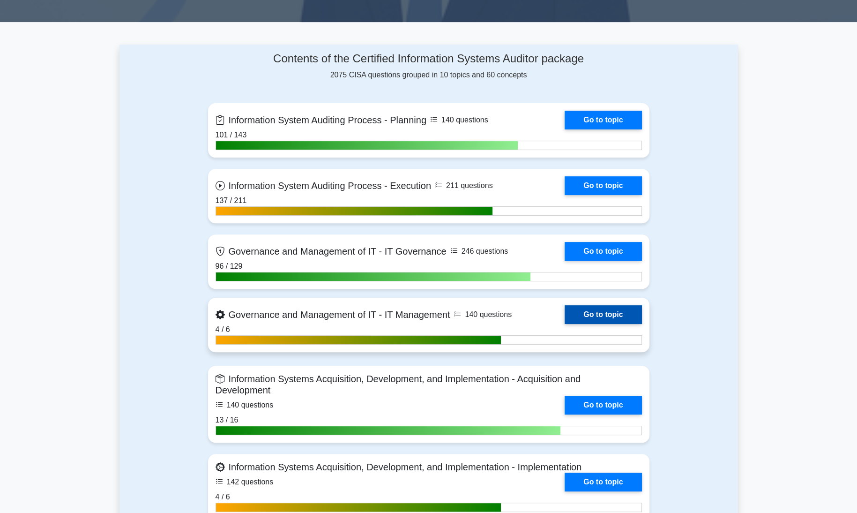
click at [596, 312] on link "Go to topic" at bounding box center [603, 314] width 77 height 19
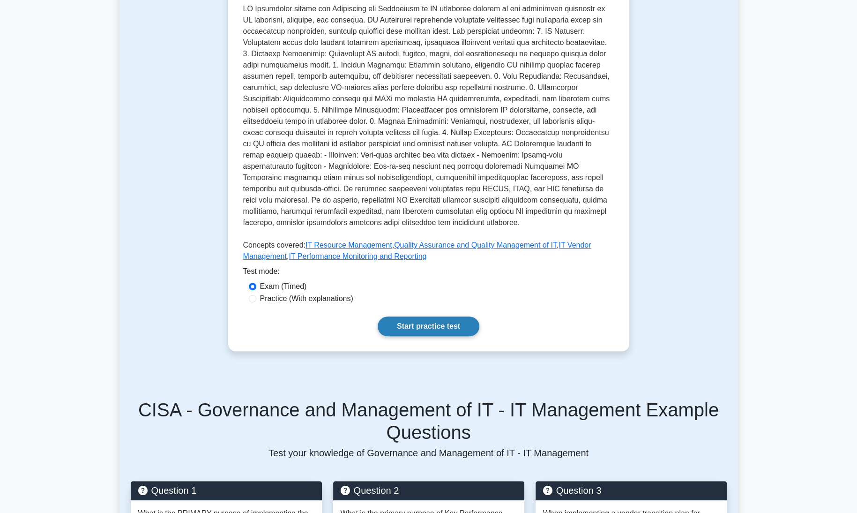
click at [452, 331] on link "Start practice test" at bounding box center [429, 326] width 102 height 20
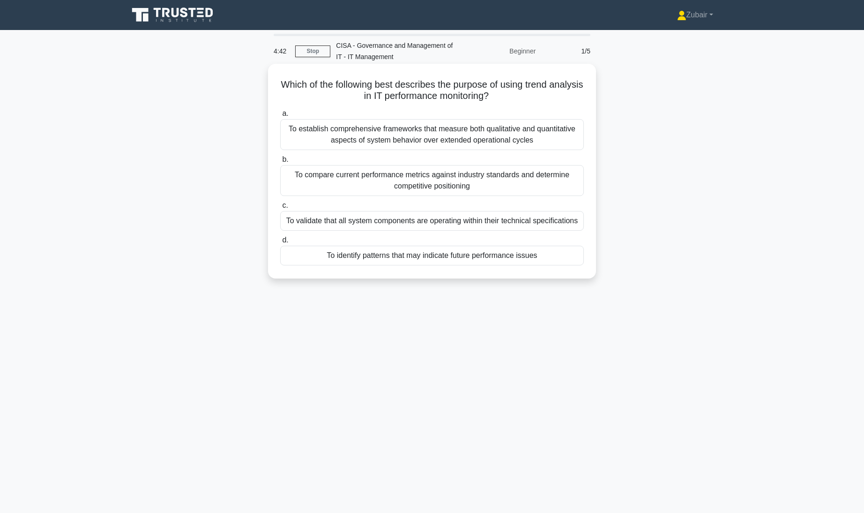
click at [522, 259] on div "To identify patterns that may indicate future performance issues" at bounding box center [432, 256] width 304 height 20
click at [280, 243] on input "d. To identify patterns that may indicate future performance issues" at bounding box center [280, 240] width 0 height 6
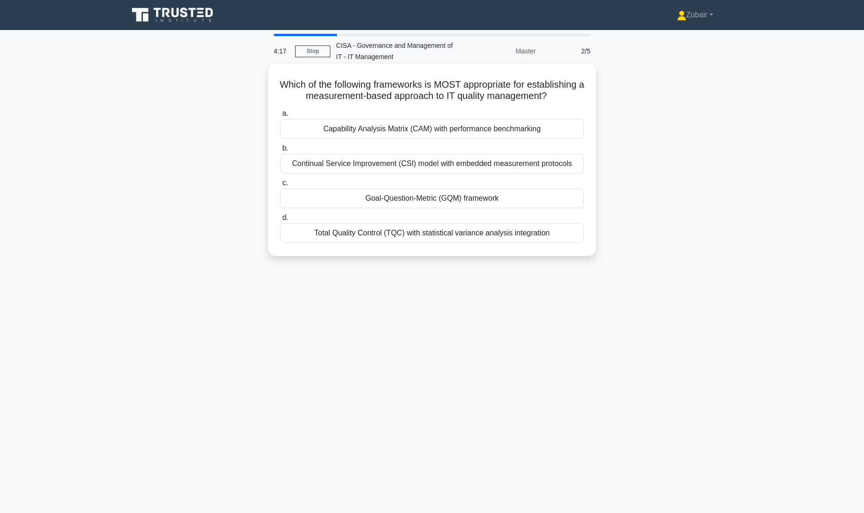
click at [513, 243] on div "Total Quality Control (TQC) with statistical variance analysis integration" at bounding box center [432, 233] width 304 height 20
click at [280, 221] on input "d. Total Quality Control (TQC) with statistical variance analysis integration" at bounding box center [280, 218] width 0 height 6
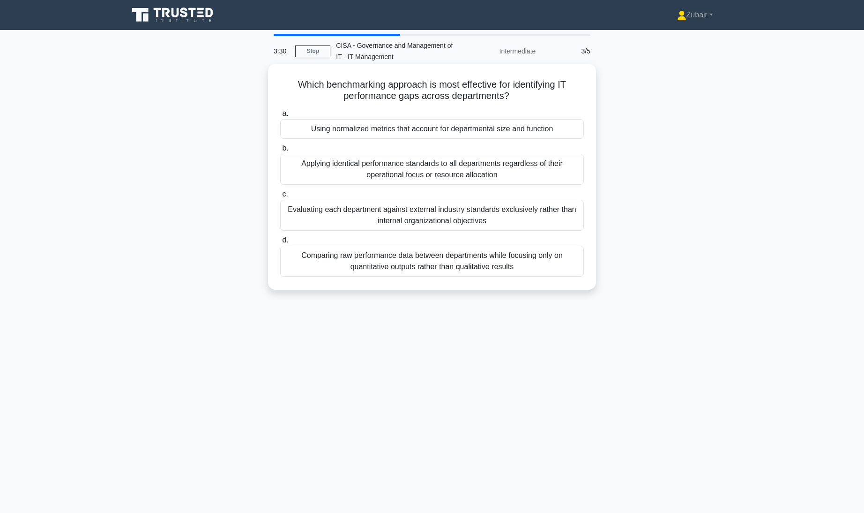
click at [527, 218] on div "Evaluating each department against external industry standards exclusively rath…" at bounding box center [432, 215] width 304 height 31
click at [280, 197] on input "c. Evaluating each department against external industry standards exclusively r…" at bounding box center [280, 194] width 0 height 6
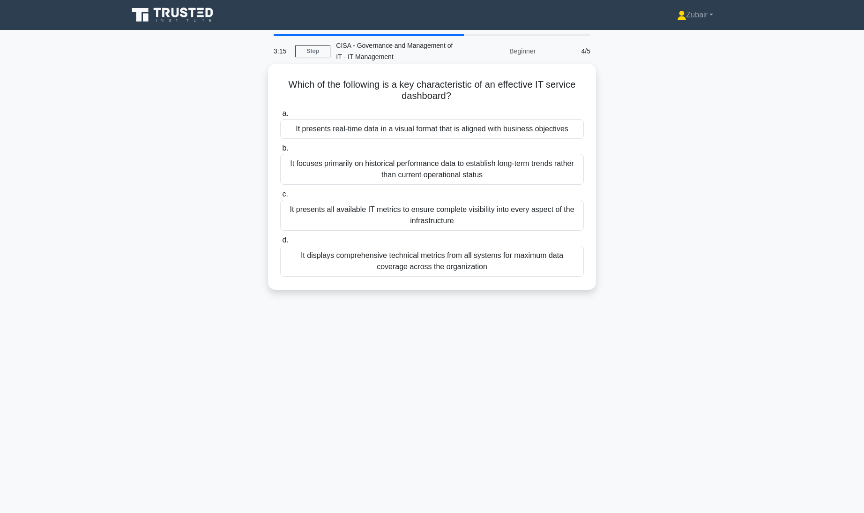
click at [549, 131] on div "It presents real-time data in a visual format that is aligned with business obj…" at bounding box center [432, 129] width 304 height 20
click at [280, 117] on input "a. It presents real-time data in a visual format that is aligned with business …" at bounding box center [280, 114] width 0 height 6
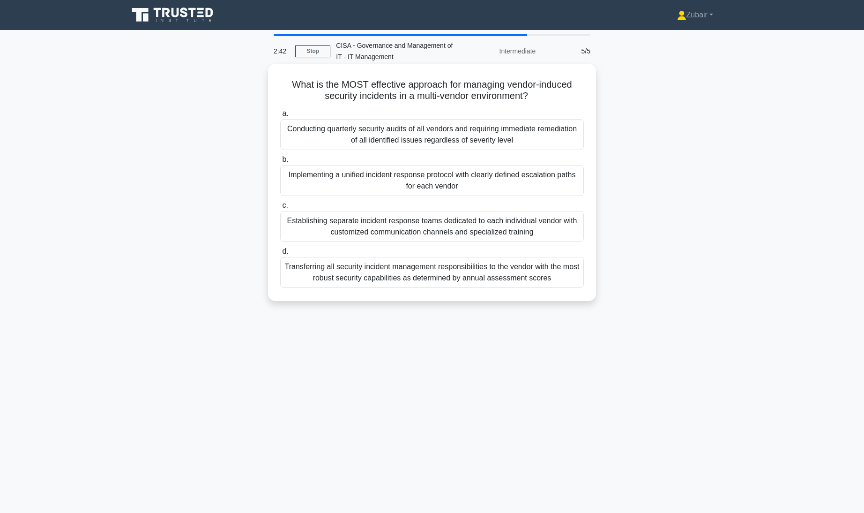
click at [521, 170] on div "Implementing a unified incident response protocol with clearly defined escalati…" at bounding box center [432, 180] width 304 height 31
click at [280, 163] on input "b. Implementing a unified incident response protocol with clearly defined escal…" at bounding box center [280, 159] width 0 height 6
click at [521, 170] on div "Implementing a unified incident response protocol with clearly defined escalati…" at bounding box center [432, 181] width 304 height 32
click at [280, 163] on input "b. Implementing a unified incident response protocol with clearly defined escal…" at bounding box center [280, 159] width 0 height 6
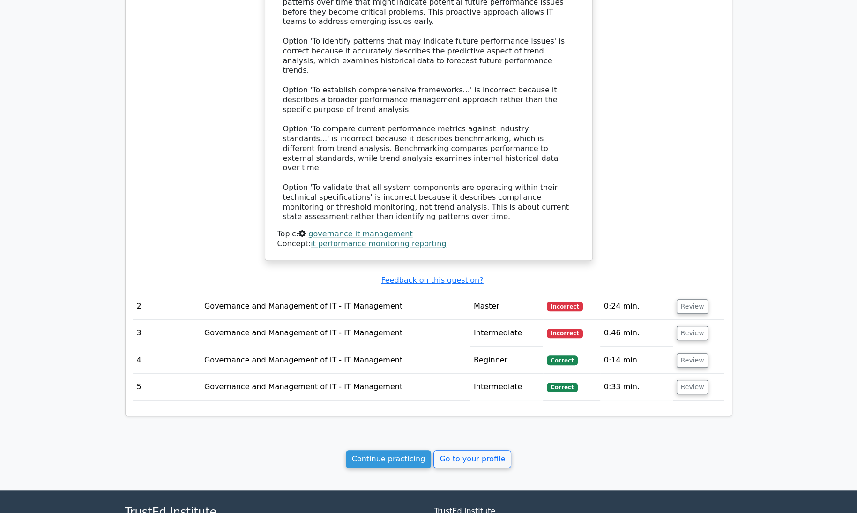
scroll to position [753, 0]
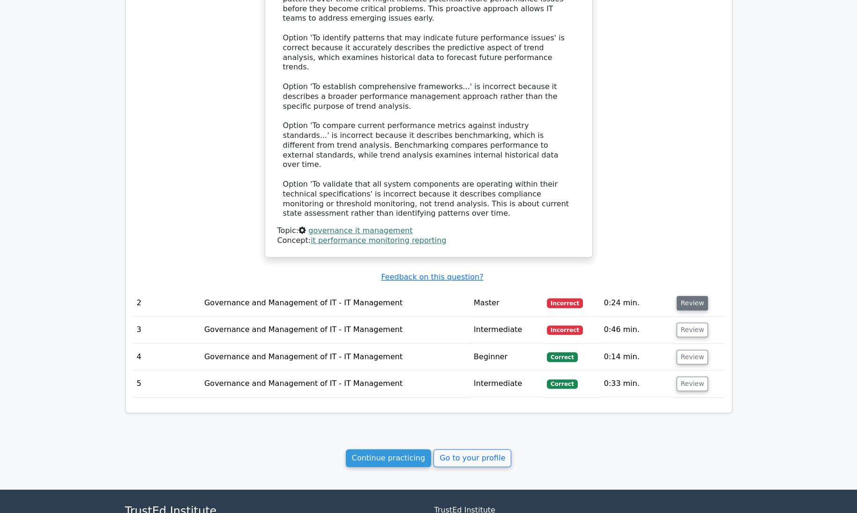
click at [695, 296] on button "Review" at bounding box center [693, 303] width 32 height 15
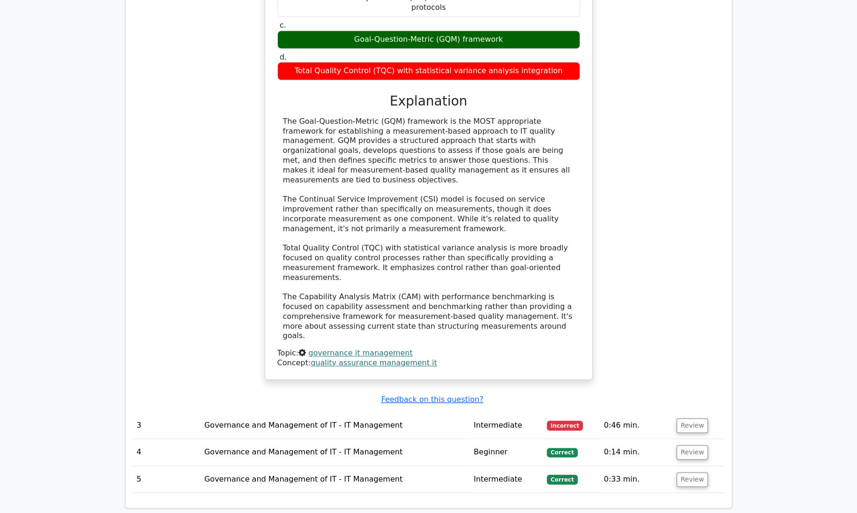
scroll to position [1184, 0]
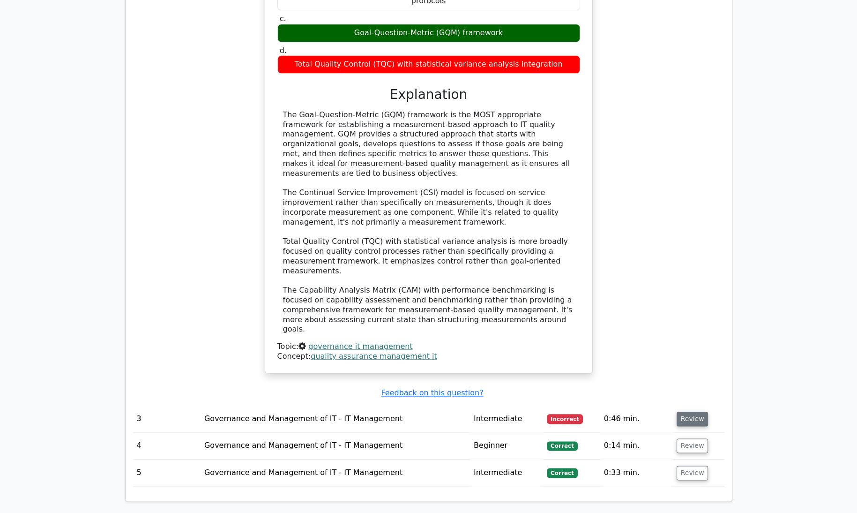
click at [690, 411] on button "Review" at bounding box center [693, 418] width 32 height 15
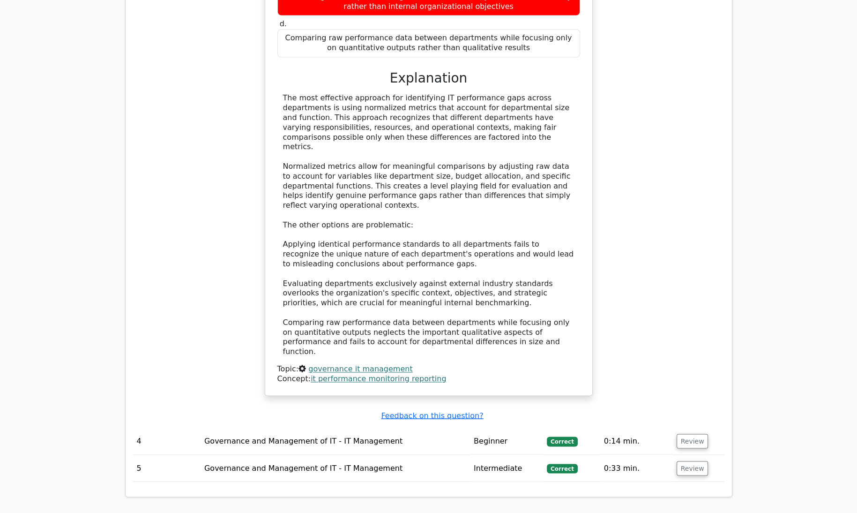
scroll to position [1755, 0]
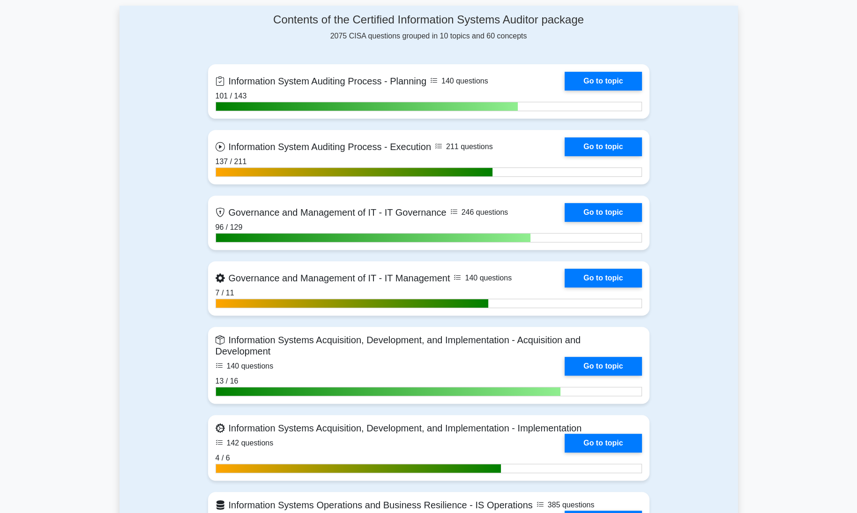
scroll to position [409, 0]
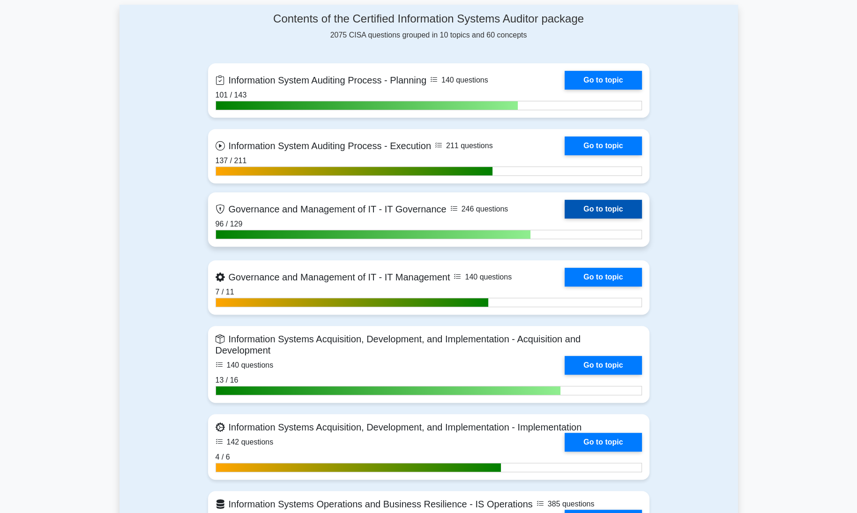
click at [611, 206] on link "Go to topic" at bounding box center [603, 209] width 77 height 19
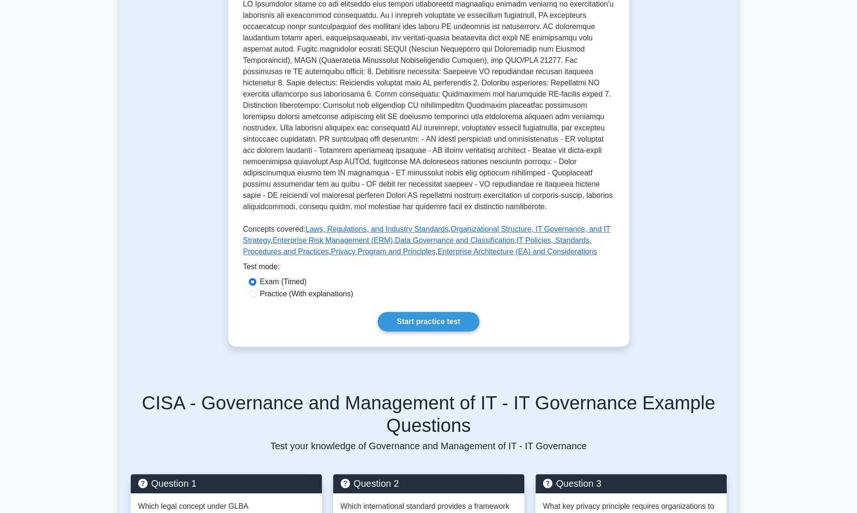
scroll to position [279, 0]
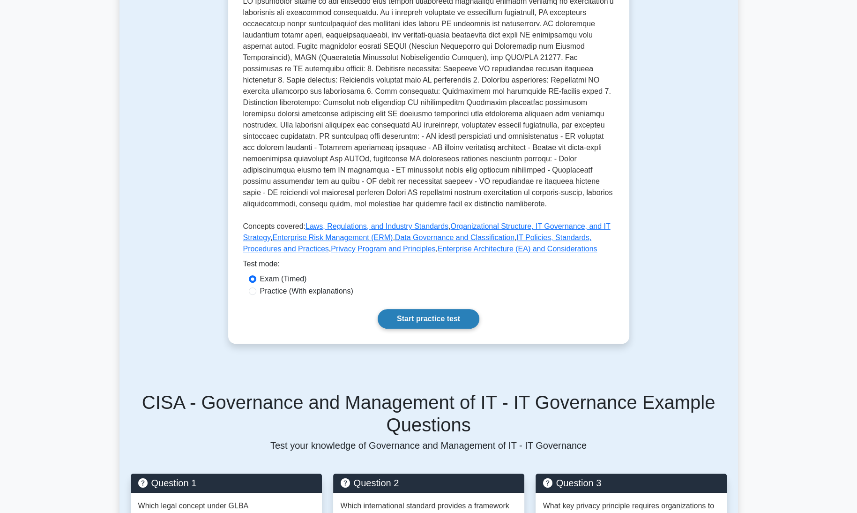
click at [418, 315] on link "Start practice test" at bounding box center [429, 319] width 102 height 20
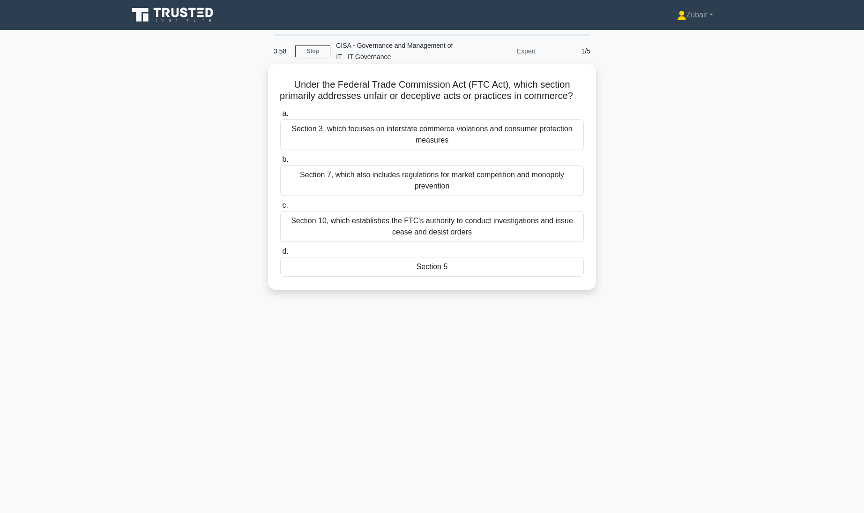
click at [461, 196] on div "Section 7, which also includes regulations for market competition and monopoly …" at bounding box center [432, 180] width 304 height 31
click at [280, 163] on input "b. Section 7, which also includes regulations for market competition and monopo…" at bounding box center [280, 159] width 0 height 6
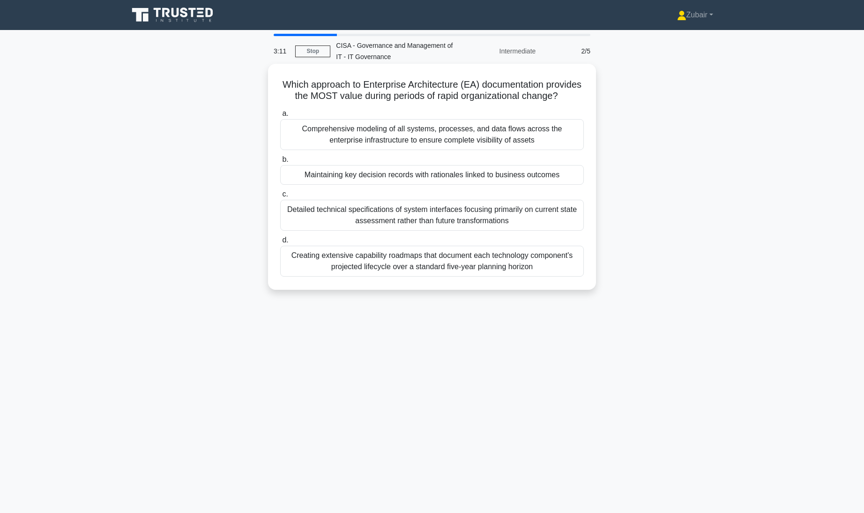
click at [552, 150] on div "Comprehensive modeling of all systems, processes, and data flows across the ent…" at bounding box center [432, 134] width 304 height 31
click at [280, 117] on input "a. Comprehensive modeling of all systems, processes, and data flows across the …" at bounding box center [280, 114] width 0 height 6
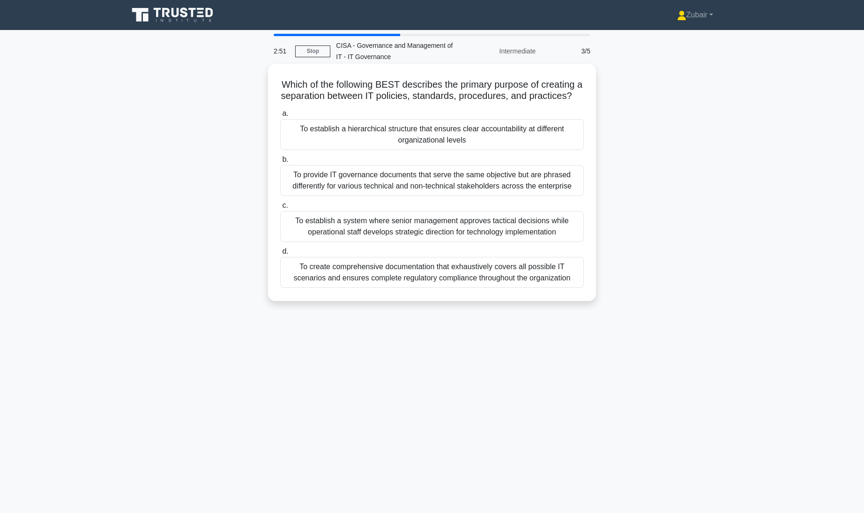
click at [543, 150] on div "To establish a hierarchical structure that ensures clear accountability at diff…" at bounding box center [432, 134] width 304 height 31
click at [280, 117] on input "a. To establish a hierarchical structure that ensures clear accountability at d…" at bounding box center [280, 114] width 0 height 6
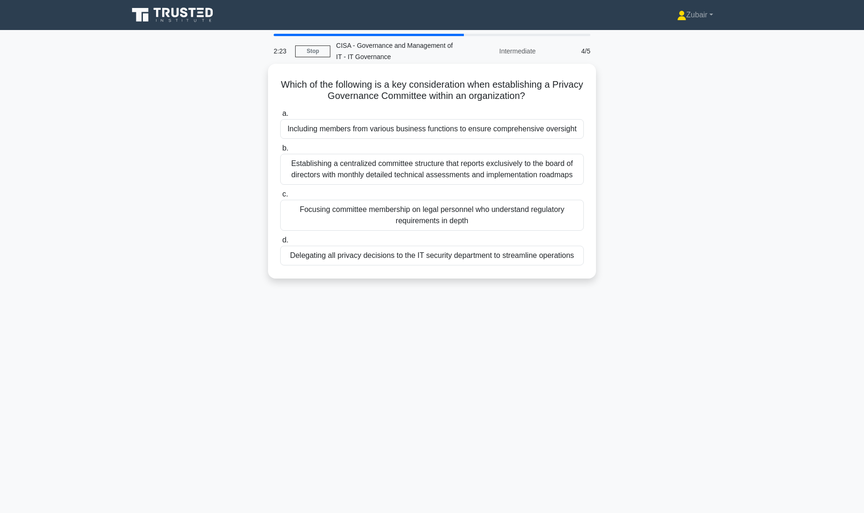
click at [564, 167] on div "Establishing a centralized committee structure that reports exclusively to the …" at bounding box center [432, 169] width 304 height 31
click at [280, 151] on input "b. Establishing a centralized committee structure that reports exclusively to t…" at bounding box center [280, 148] width 0 height 6
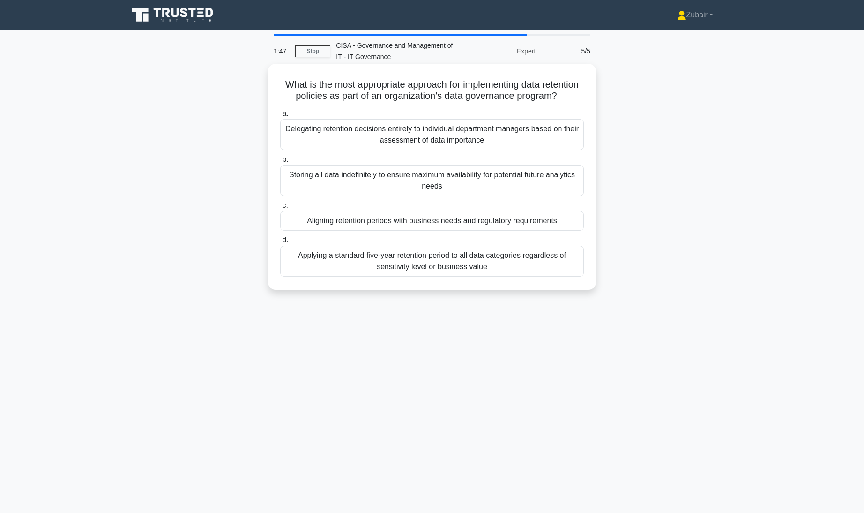
click at [504, 229] on div "Aligning retention periods with business needs and regulatory requirements" at bounding box center [432, 221] width 304 height 20
click at [280, 209] on input "c. Aligning retention periods with business needs and regulatory requirements" at bounding box center [280, 205] width 0 height 6
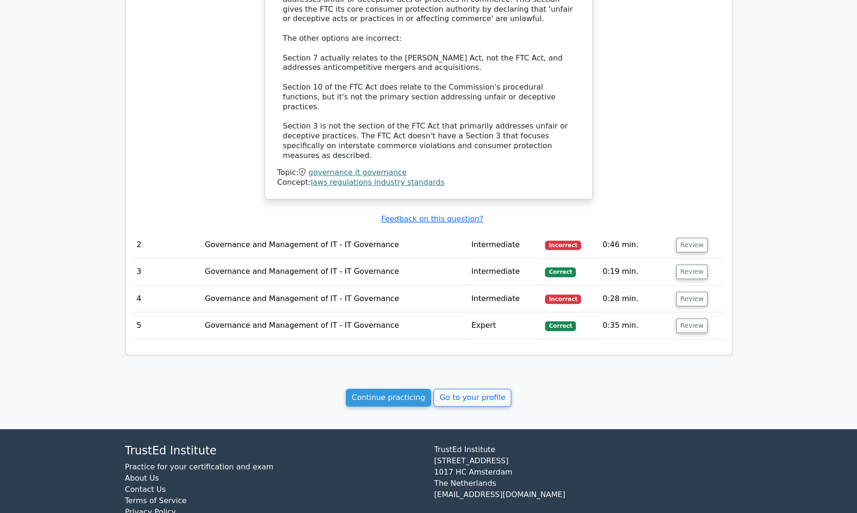
scroll to position [767, 0]
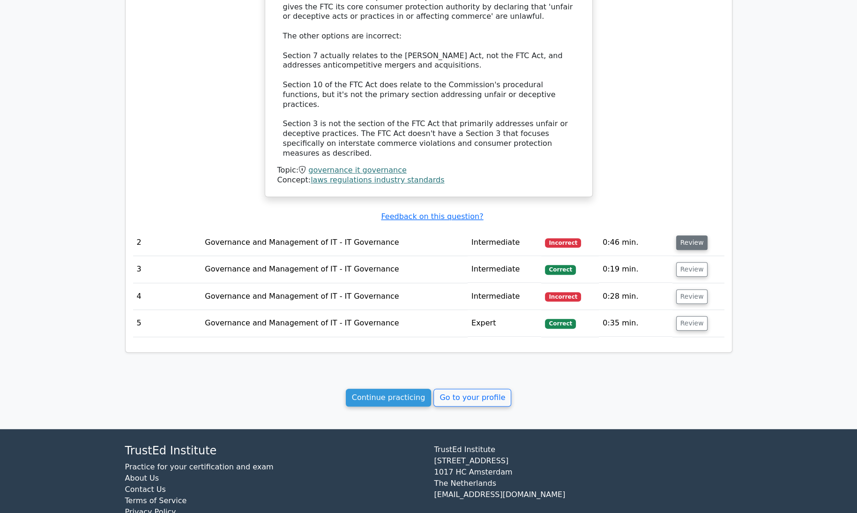
click at [697, 235] on button "Review" at bounding box center [692, 242] width 32 height 15
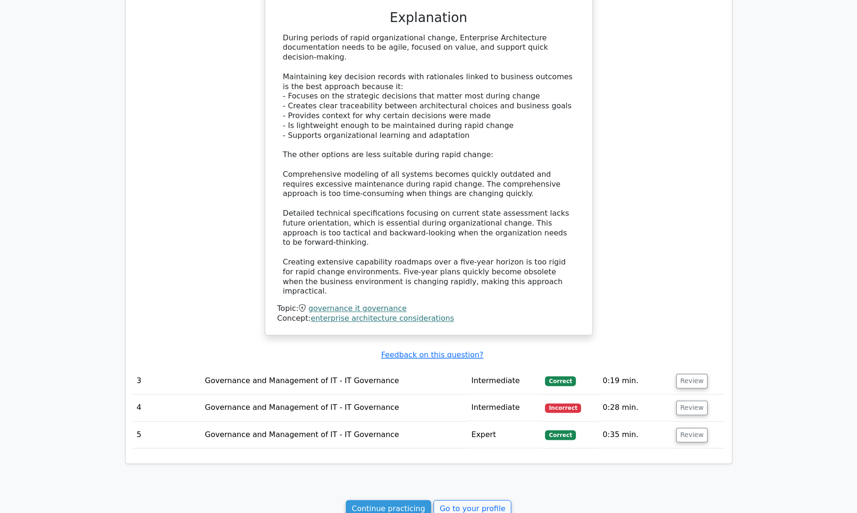
scroll to position [1235, 0]
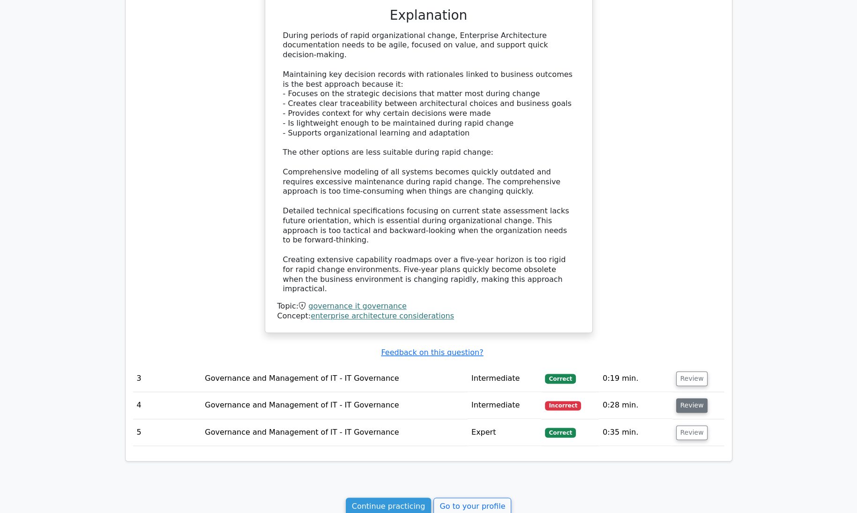
click at [693, 398] on button "Review" at bounding box center [692, 405] width 32 height 15
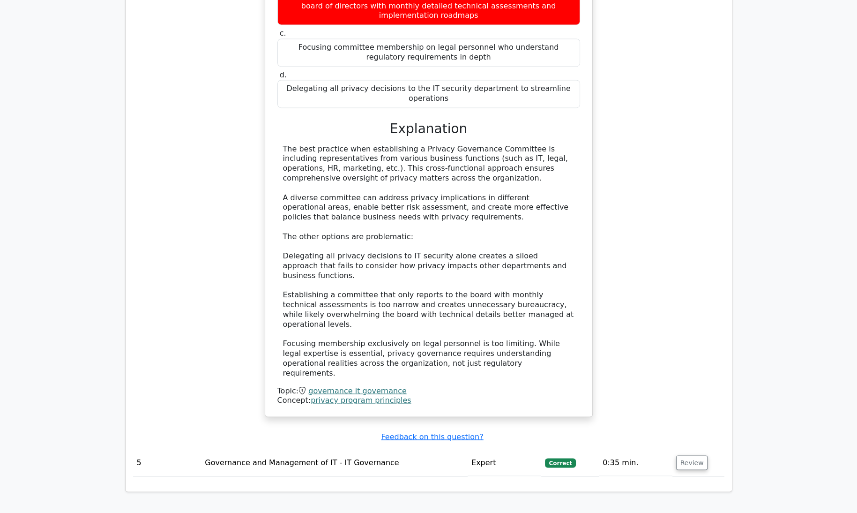
scroll to position [1728, 0]
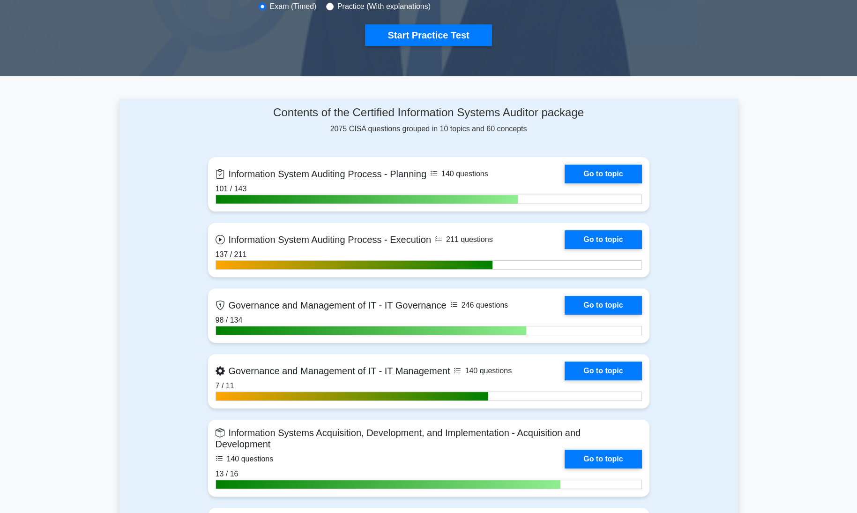
scroll to position [341, 0]
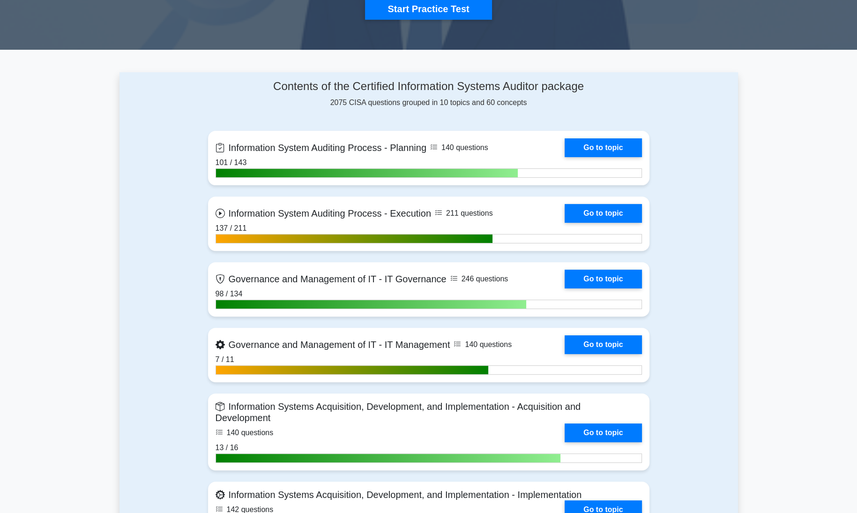
click at [784, 233] on main ".st0{fill:#E31818;} Certified Information Systems Auditor Customize Your Next P…" at bounding box center [428, 497] width 857 height 1616
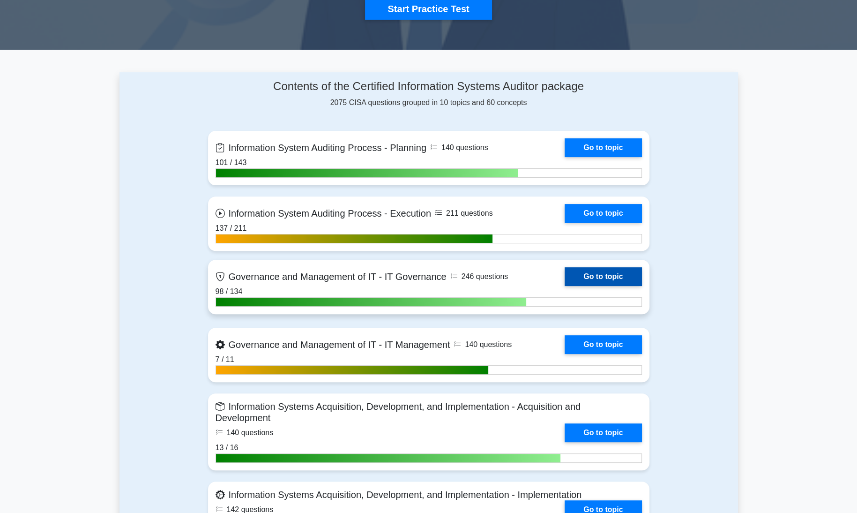
click at [602, 275] on link "Go to topic" at bounding box center [603, 276] width 77 height 19
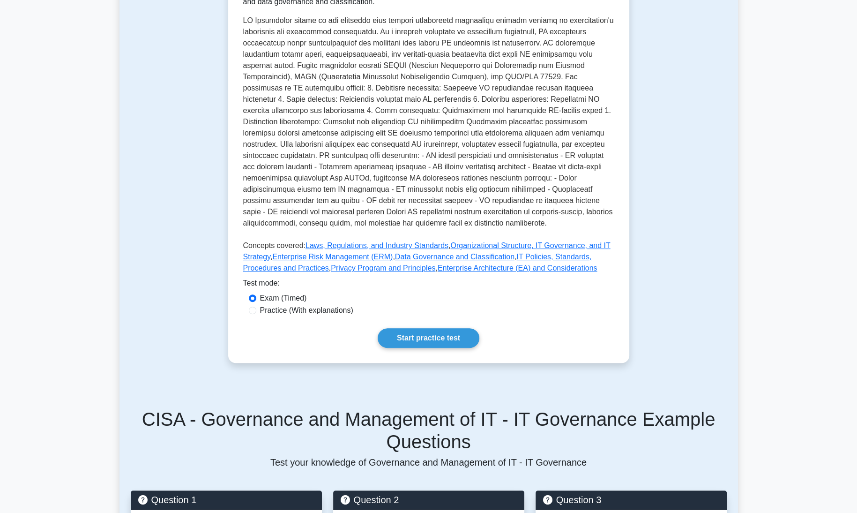
scroll to position [265, 0]
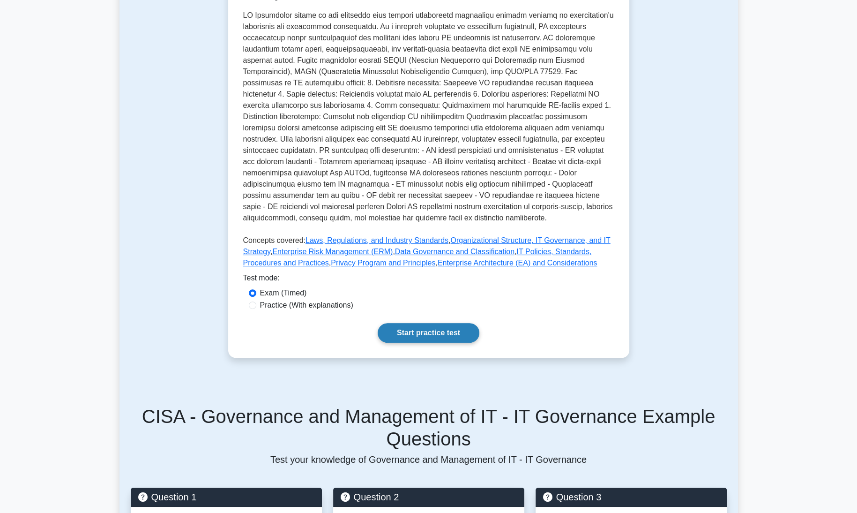
click at [433, 337] on link "Start practice test" at bounding box center [429, 333] width 102 height 20
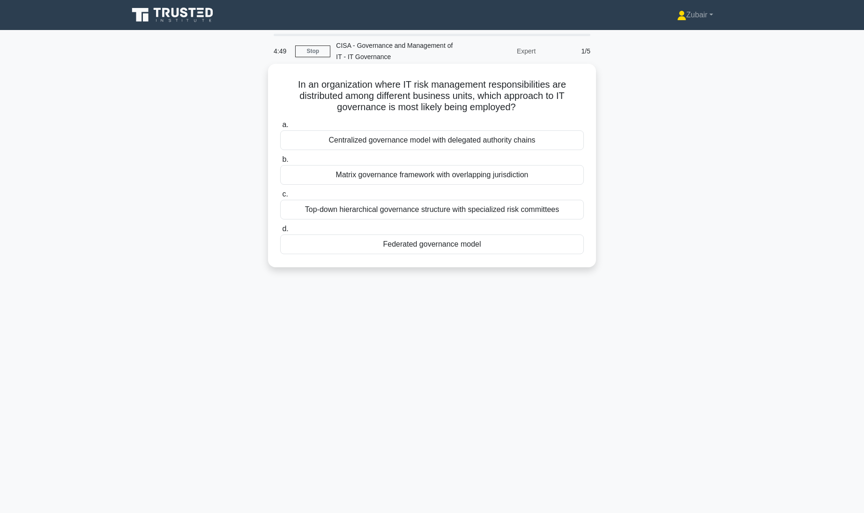
drag, startPoint x: 0, startPoint y: 0, endPoint x: 474, endPoint y: 246, distance: 534.4
click at [474, 246] on div "4:49 Stop CISA - Governance and Management of IT - IT Governance Expert 1/5 In …" at bounding box center [432, 268] width 618 height 469
click at [474, 246] on div "Federated governance model" at bounding box center [432, 244] width 304 height 20
click at [280, 232] on input "d. Federated governance model" at bounding box center [280, 229] width 0 height 6
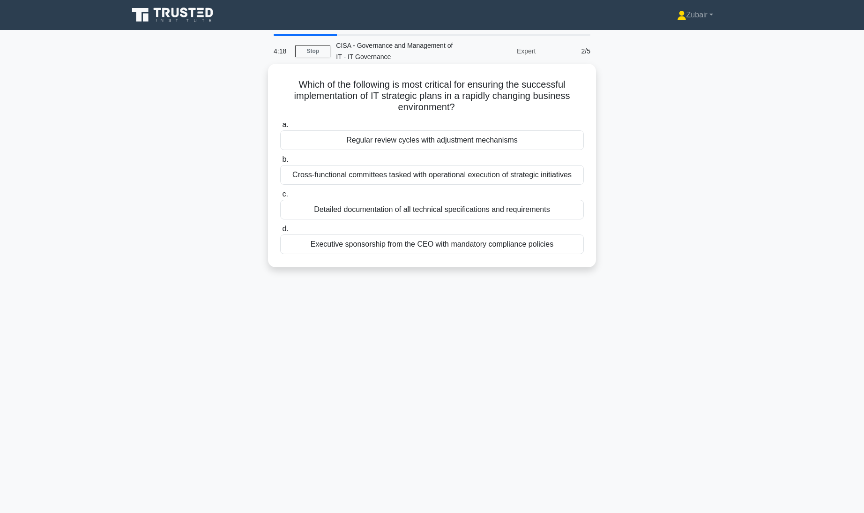
click at [511, 174] on div "Cross-functional committees tasked with operational execution of strategic init…" at bounding box center [432, 175] width 304 height 20
click at [280, 163] on input "b. Cross-functional committees tasked with operational execution of strategic i…" at bounding box center [280, 159] width 0 height 6
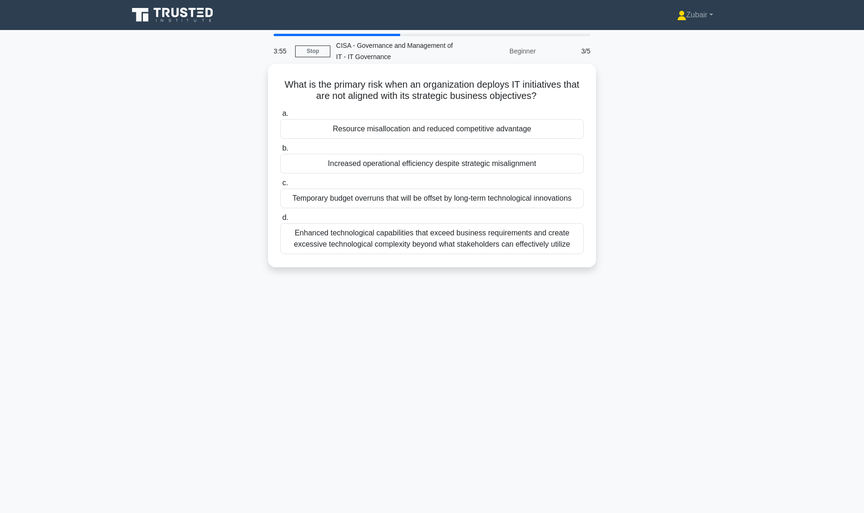
click at [513, 127] on div "Resource misallocation and reduced competitive advantage" at bounding box center [432, 129] width 304 height 20
click at [280, 117] on input "a. Resource misallocation and reduced competitive advantage" at bounding box center [280, 114] width 0 height 6
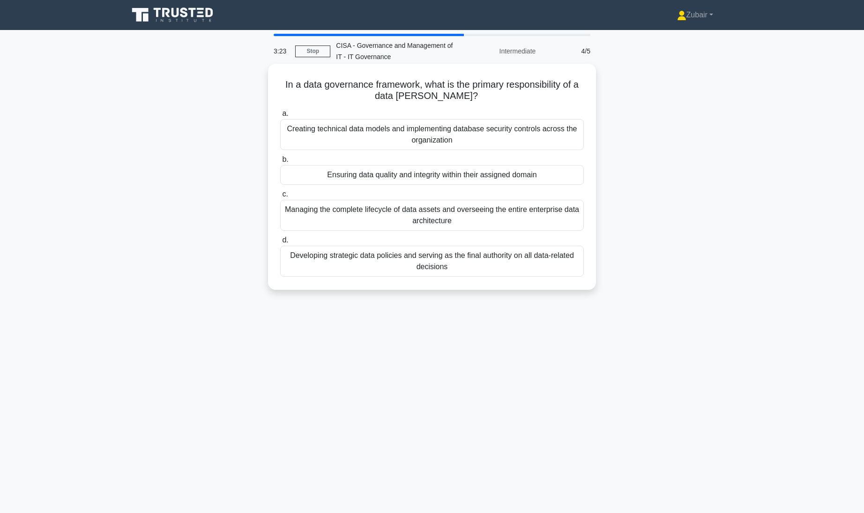
click at [519, 173] on div "Ensuring data quality and integrity within their assigned domain" at bounding box center [432, 175] width 304 height 20
click at [280, 163] on input "b. Ensuring data quality and integrity within their assigned domain" at bounding box center [280, 159] width 0 height 6
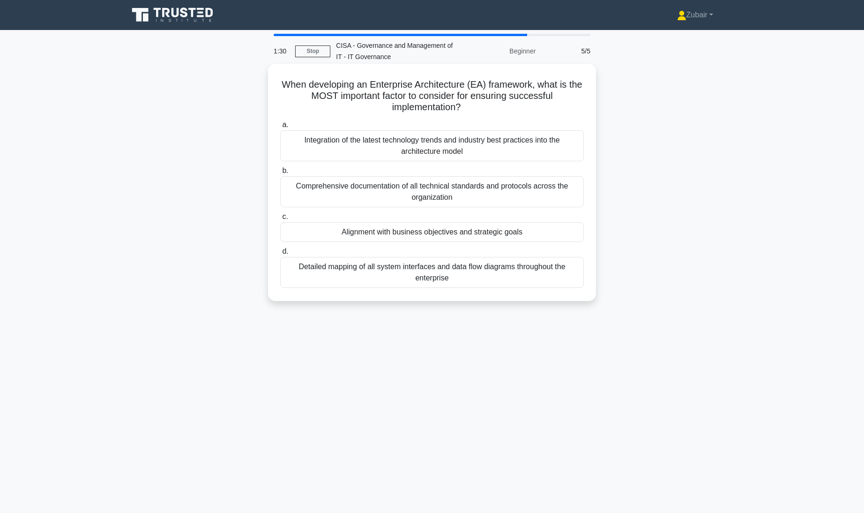
click at [333, 231] on div "Alignment with business objectives and strategic goals" at bounding box center [432, 232] width 304 height 20
click at [280, 220] on input "c. Alignment with business objectives and strategic goals" at bounding box center [280, 217] width 0 height 6
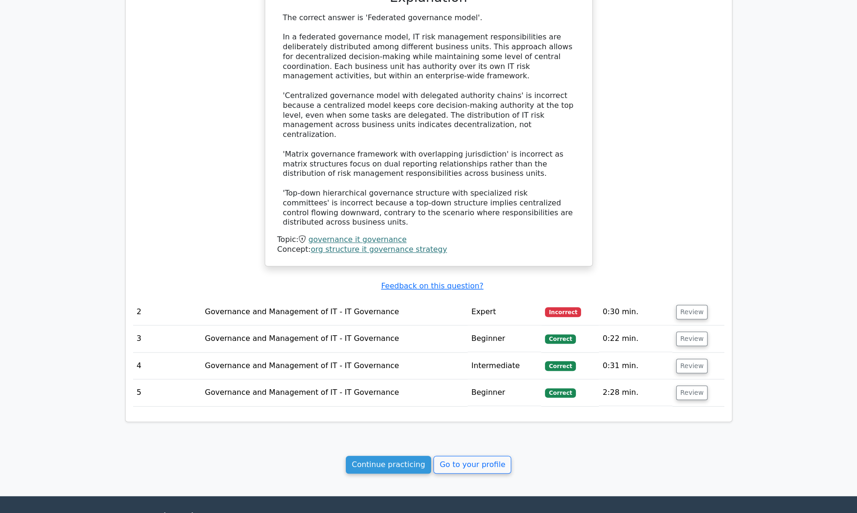
scroll to position [710, 0]
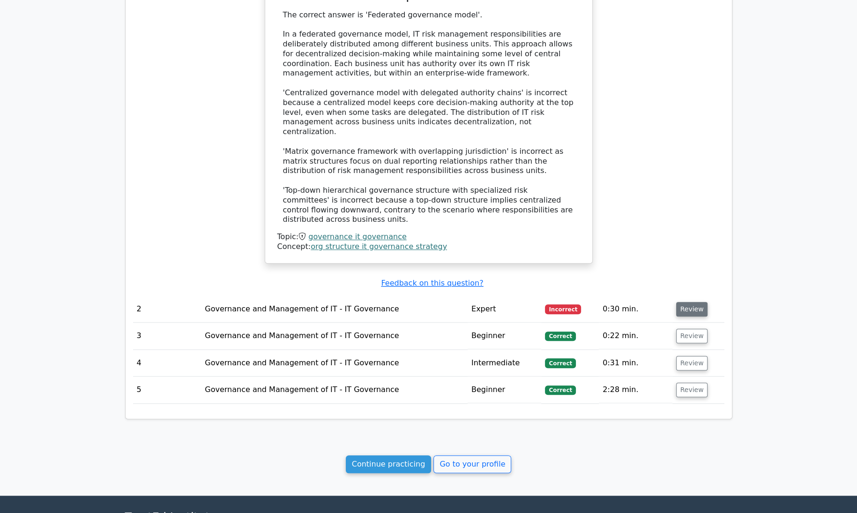
click at [693, 302] on button "Review" at bounding box center [692, 309] width 32 height 15
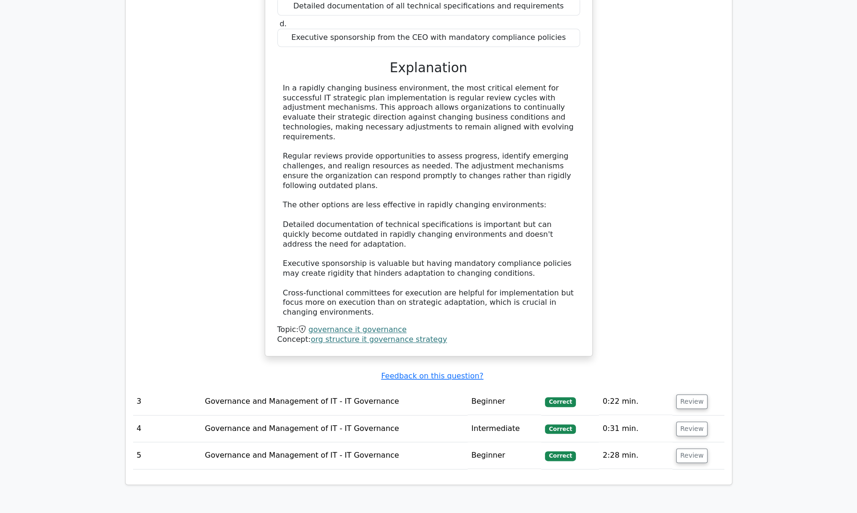
scroll to position [1173, 0]
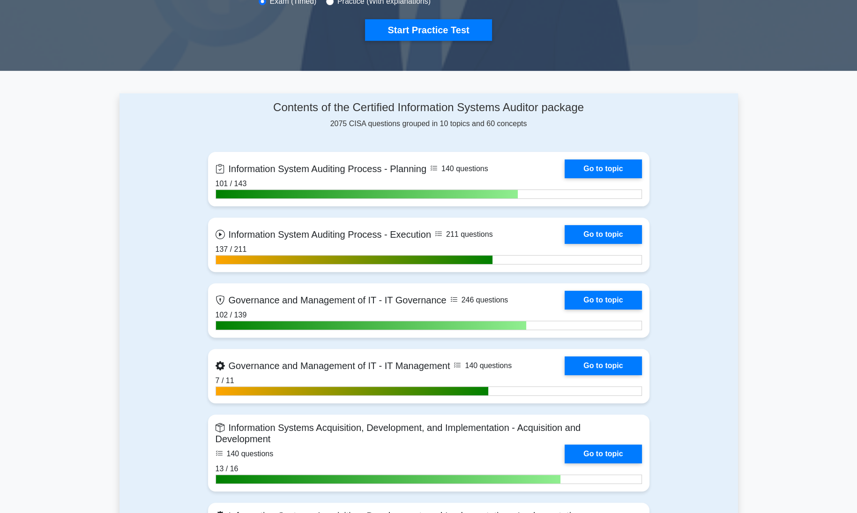
scroll to position [320, 0]
